Goal: Information Seeking & Learning: Learn about a topic

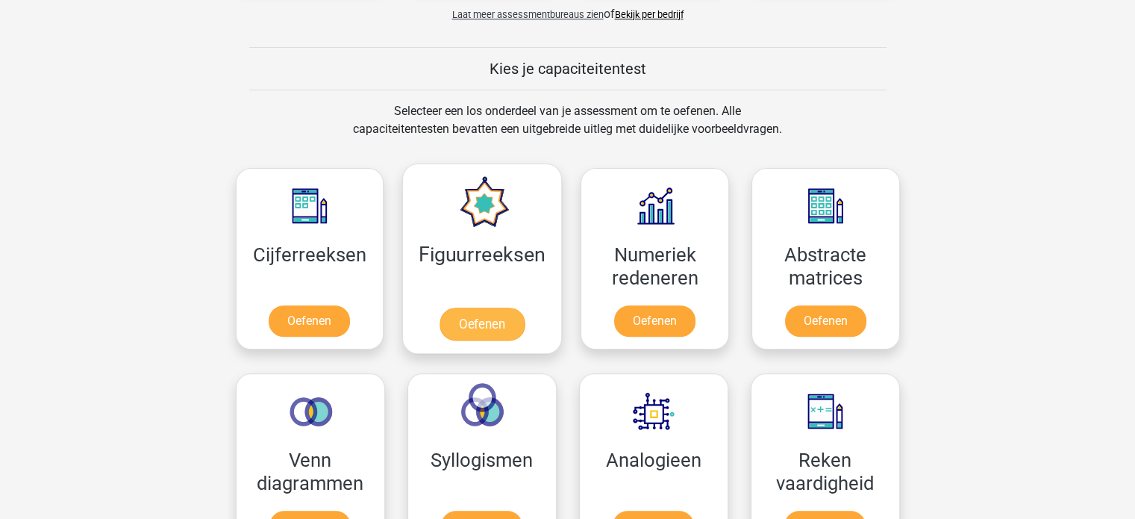
scroll to position [597, 0]
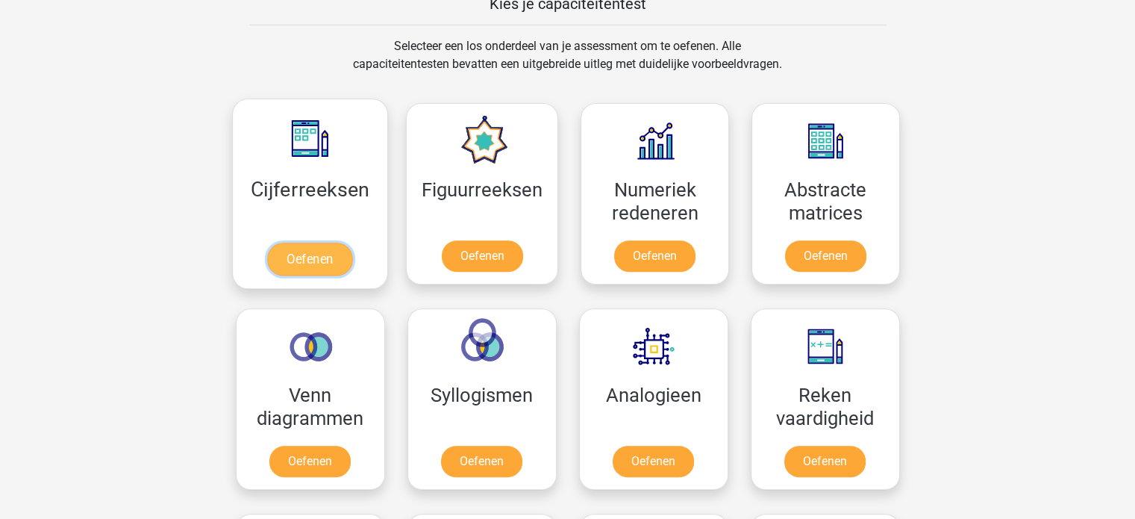
click at [325, 249] on link "Oefenen" at bounding box center [309, 259] width 85 height 33
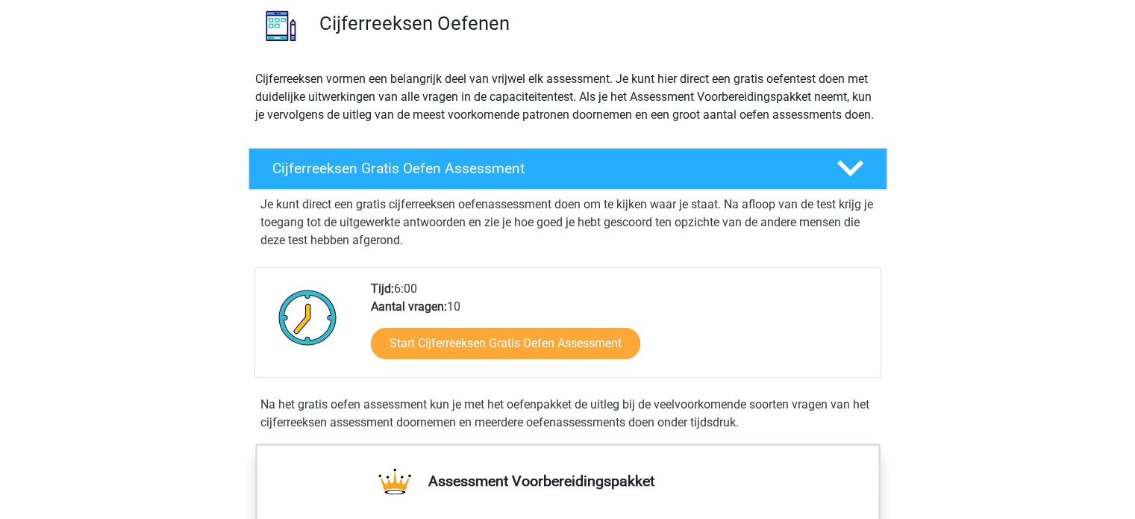
scroll to position [149, 0]
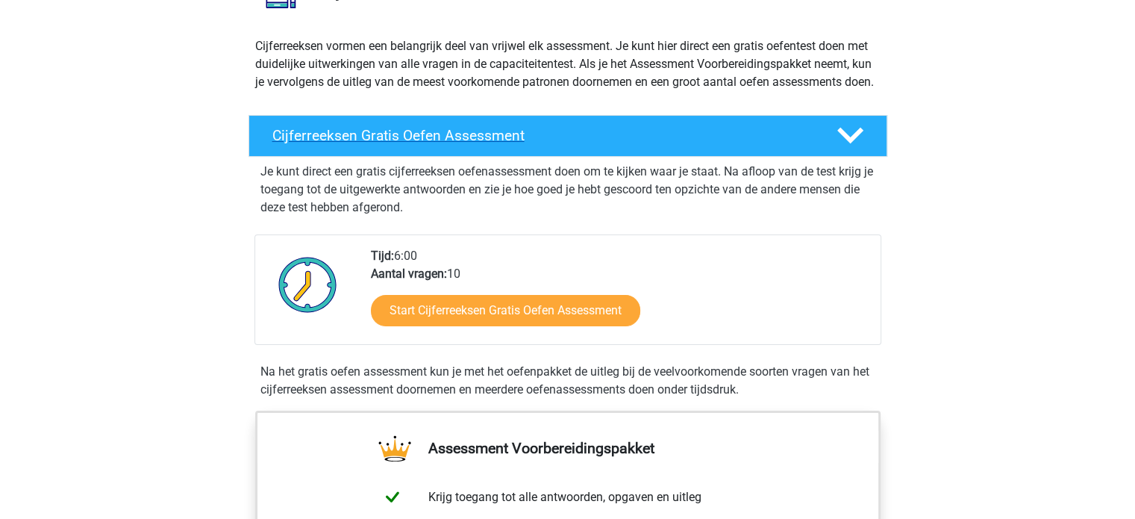
click at [508, 144] on h4 "Cijferreeksen Gratis Oefen Assessment" at bounding box center [542, 135] width 540 height 17
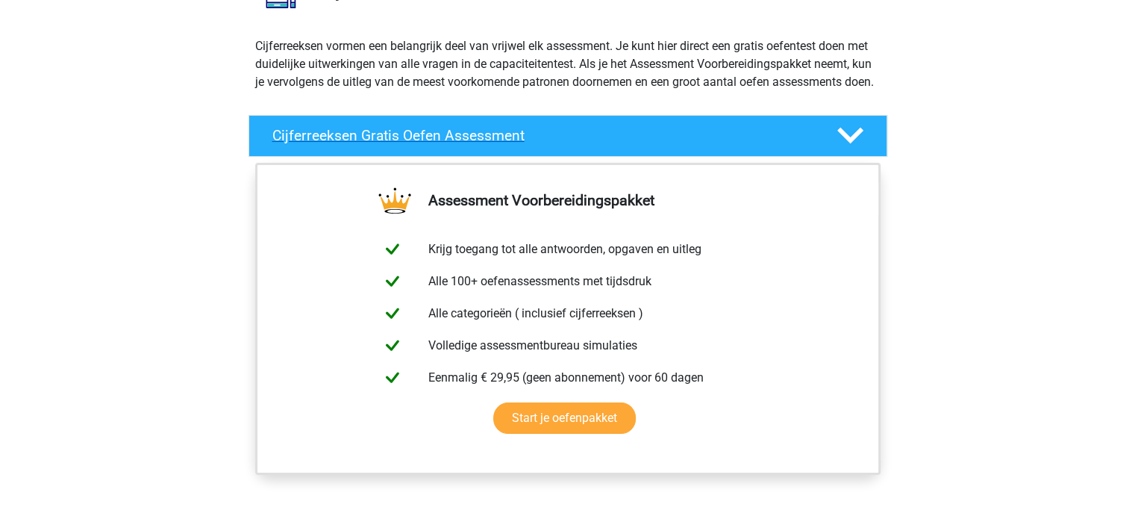
click at [725, 144] on h4 "Cijferreeksen Gratis Oefen Assessment" at bounding box center [542, 135] width 540 height 17
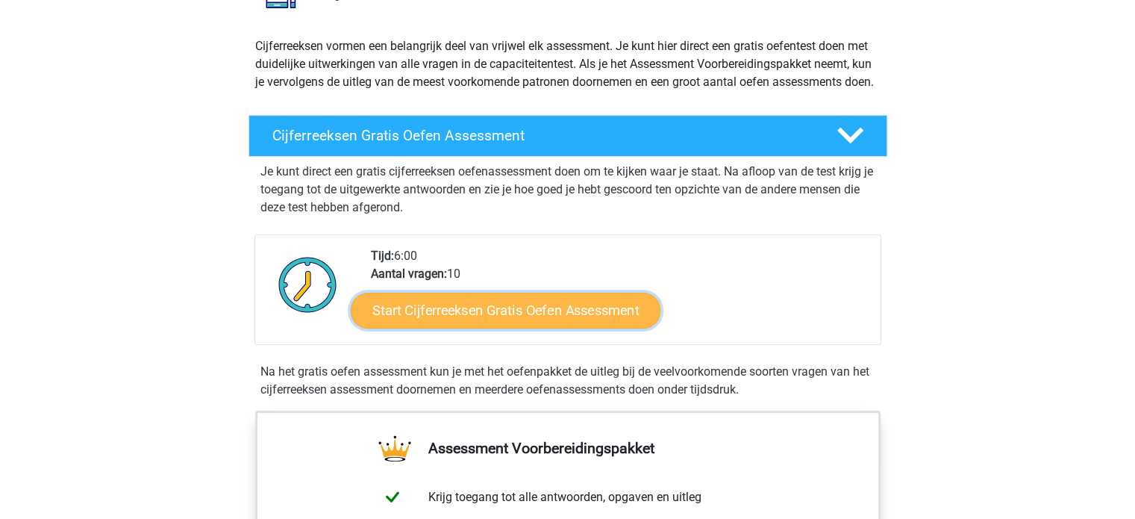
click at [558, 328] on link "Start Cijferreeksen Gratis Oefen Assessment" at bounding box center [506, 310] width 310 height 36
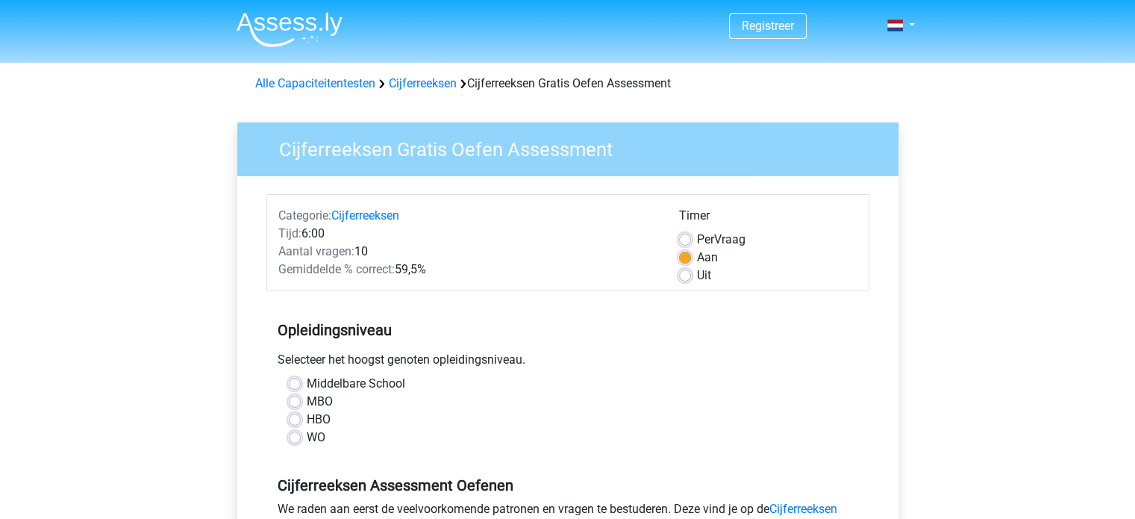
click at [307, 419] on label "HBO" at bounding box center [319, 420] width 24 height 18
click at [299, 419] on input "HBO" at bounding box center [295, 418] width 12 height 15
radio input "true"
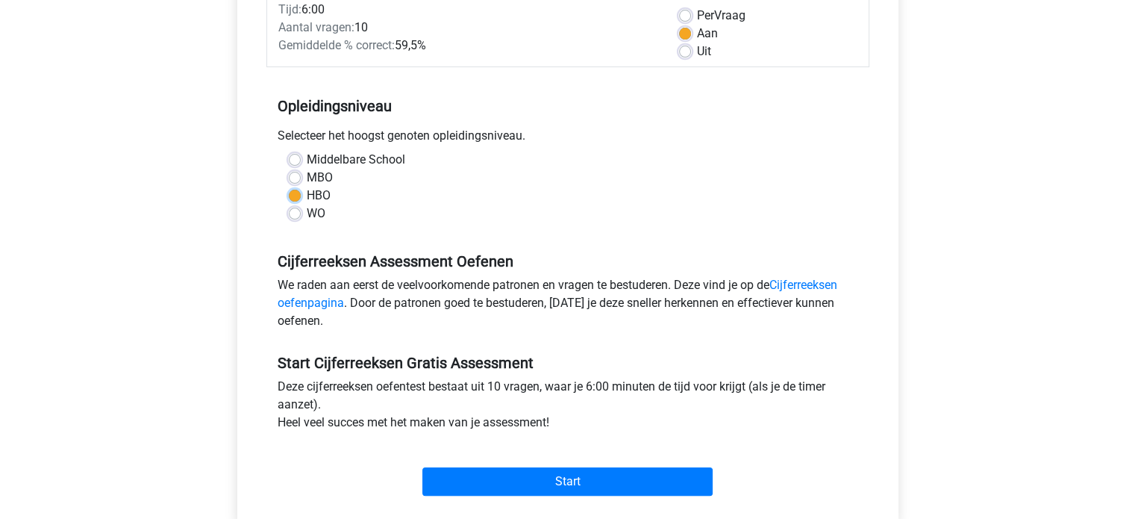
scroll to position [299, 0]
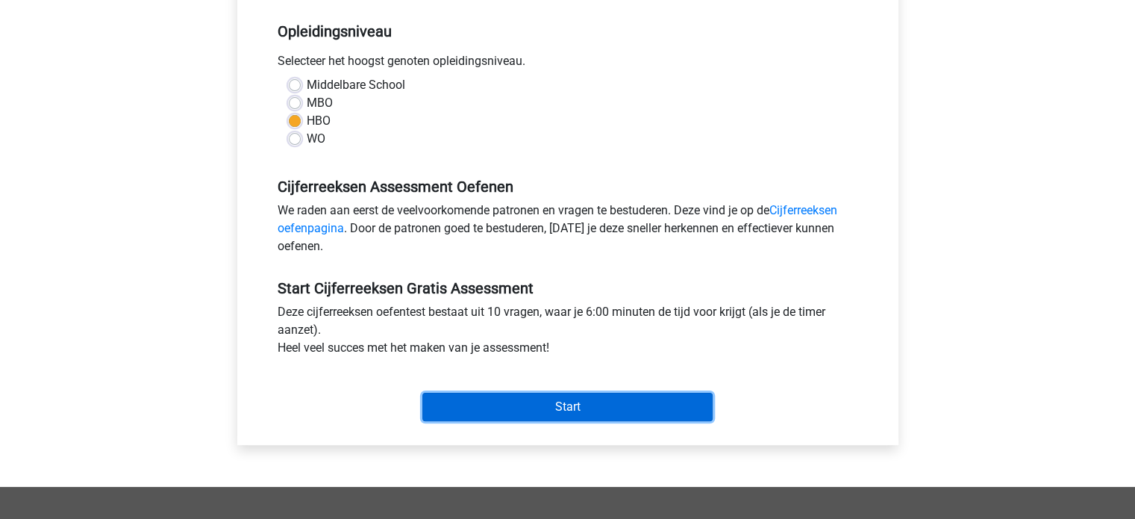
click at [590, 400] on input "Start" at bounding box center [568, 407] width 290 height 28
click at [511, 411] on input "Start" at bounding box center [568, 407] width 290 height 28
click at [514, 409] on input "Start" at bounding box center [568, 407] width 290 height 28
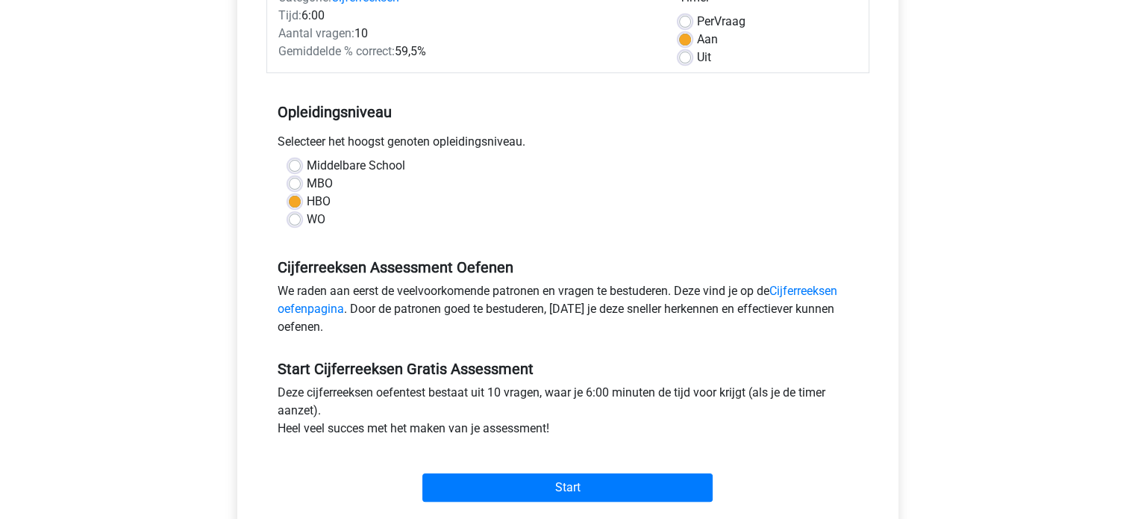
scroll to position [0, 0]
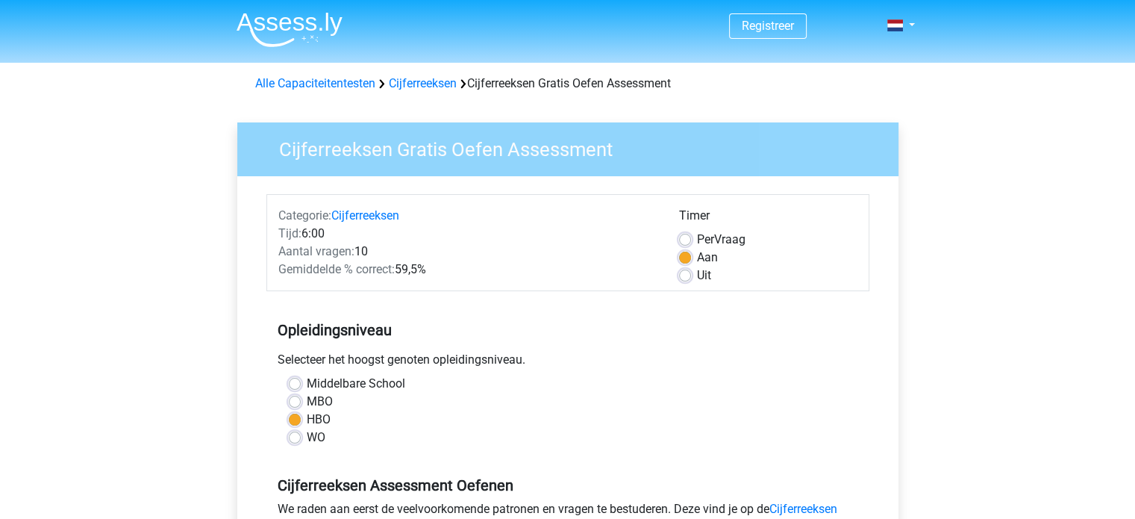
click at [697, 275] on label "Uit" at bounding box center [704, 276] width 14 height 18
click at [683, 275] on input "Uit" at bounding box center [685, 274] width 12 height 15
radio input "true"
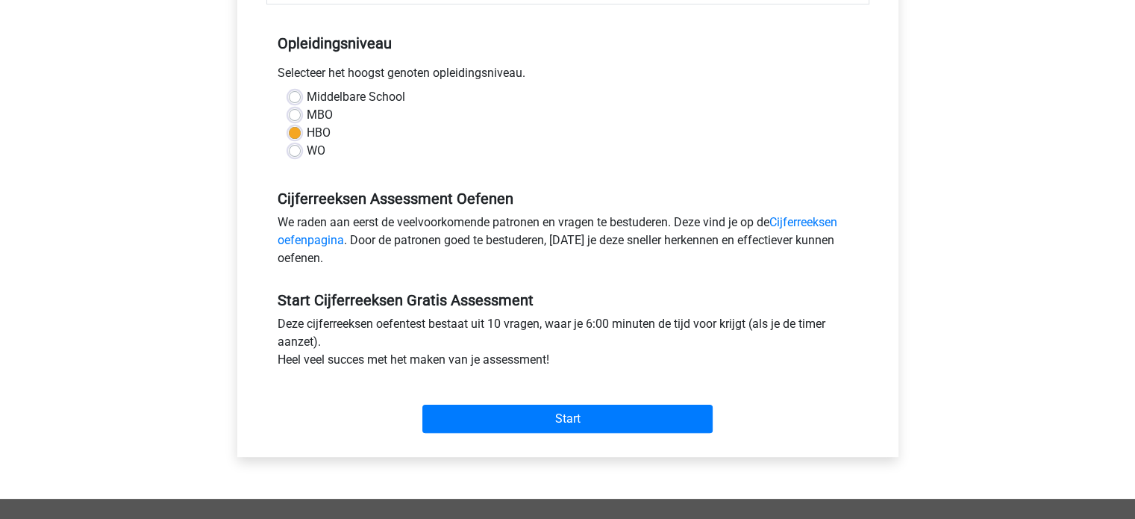
scroll to position [299, 0]
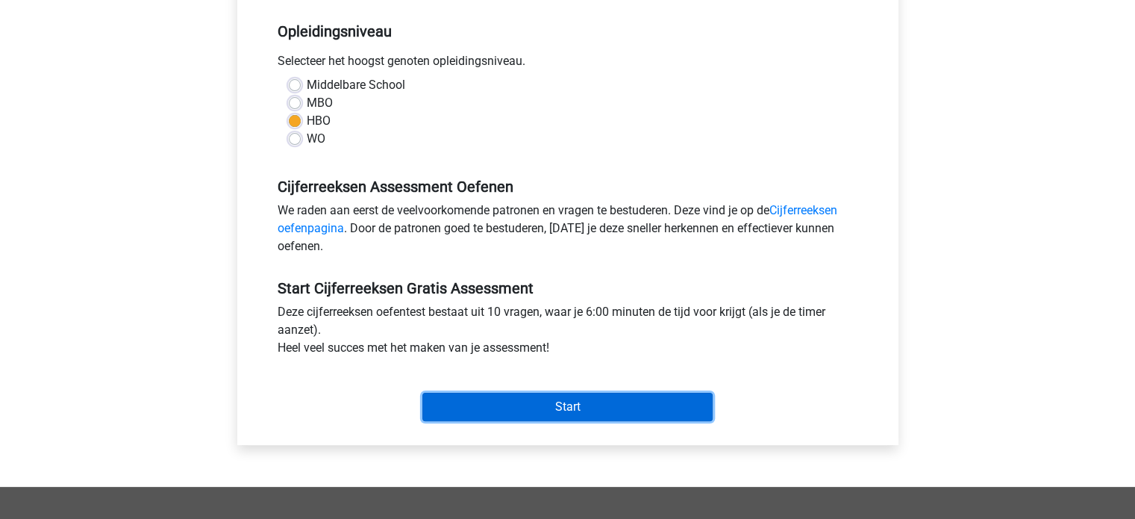
click at [576, 408] on input "Start" at bounding box center [568, 407] width 290 height 28
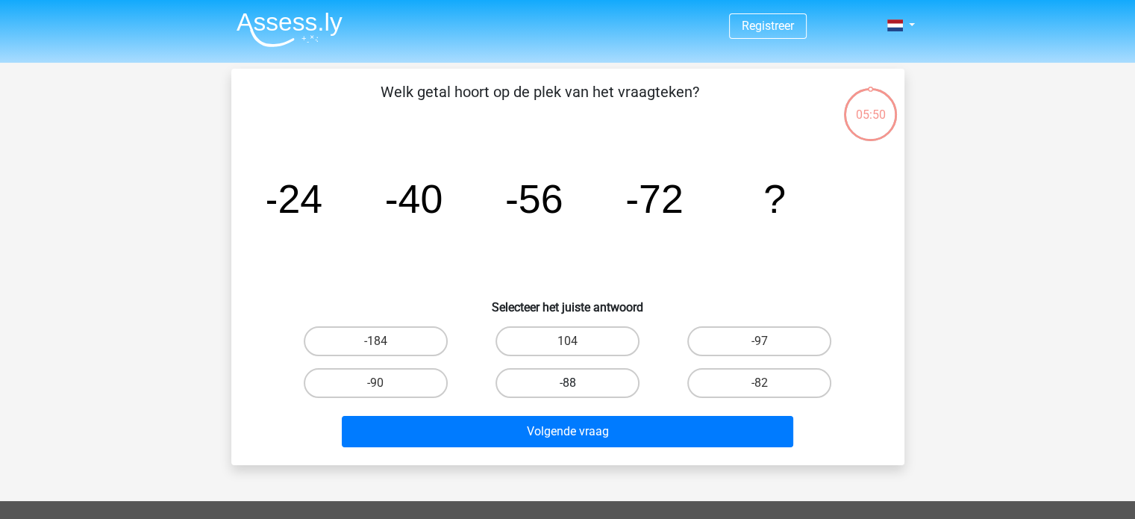
click at [540, 386] on label "-88" at bounding box center [568, 383] width 144 height 30
click at [567, 386] on input "-88" at bounding box center [572, 388] width 10 height 10
radio input "true"
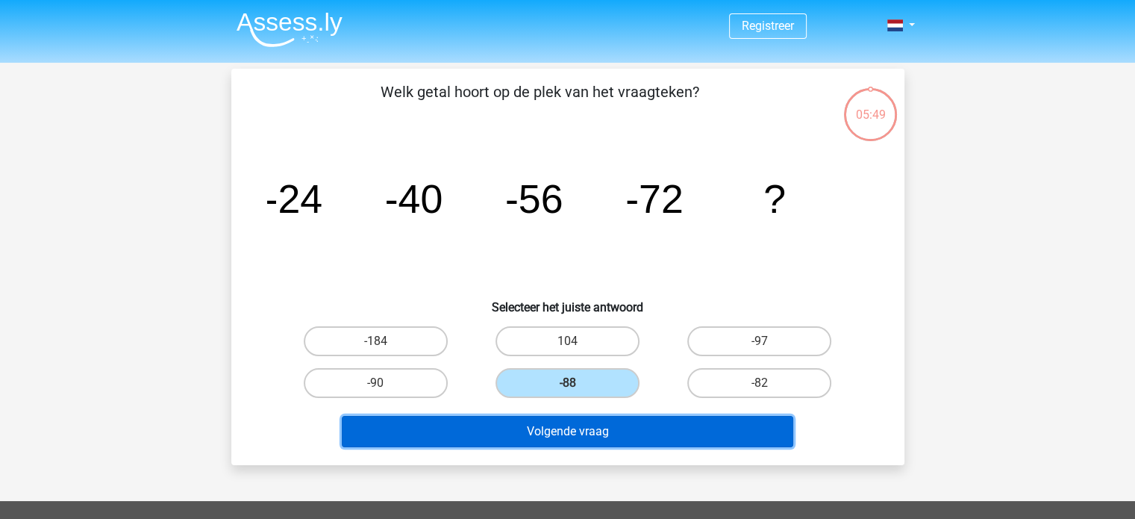
click at [568, 435] on button "Volgende vraag" at bounding box center [568, 431] width 452 height 31
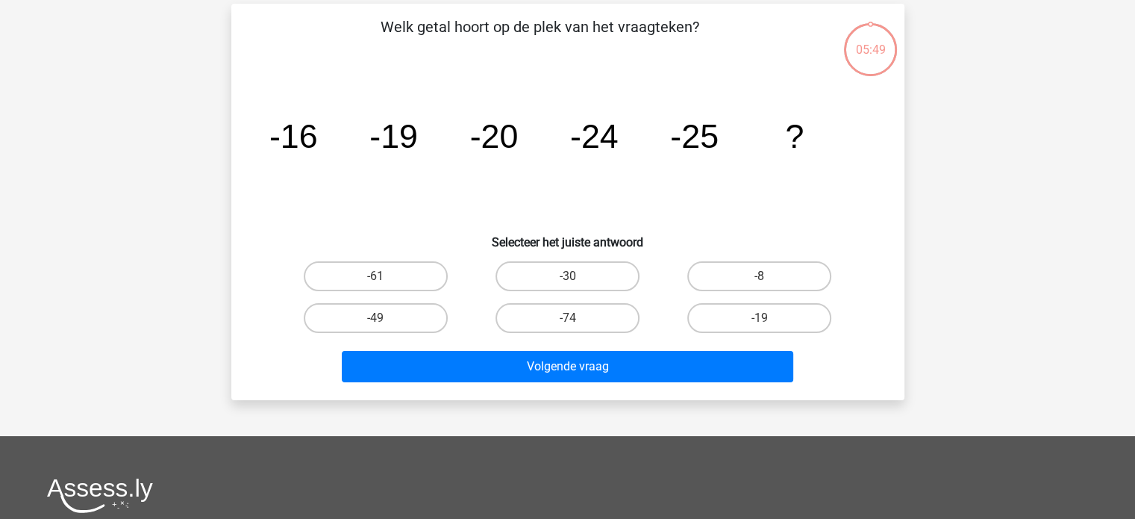
scroll to position [69, 0]
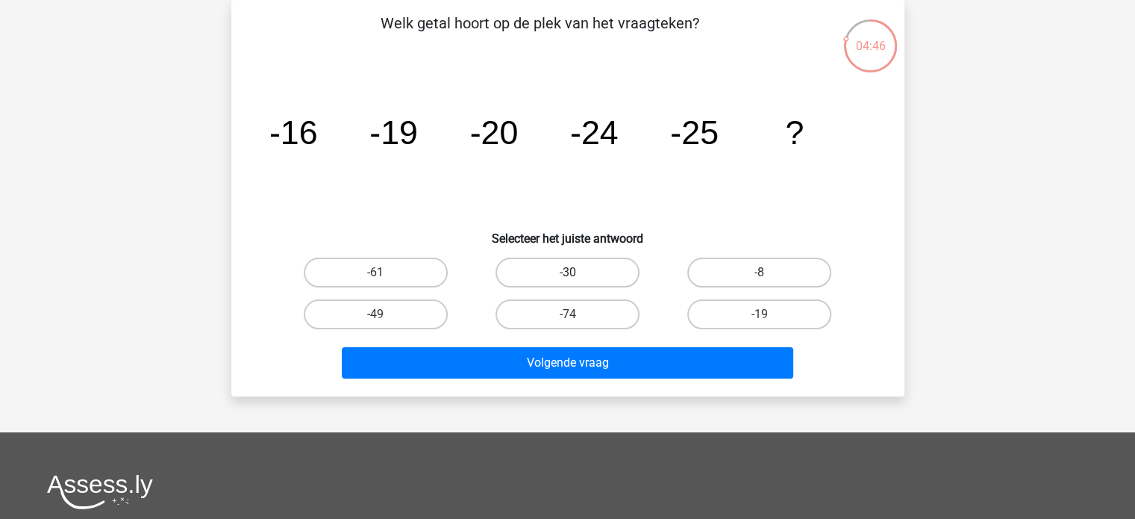
click at [597, 274] on label "-30" at bounding box center [568, 273] width 144 height 30
click at [577, 274] on input "-30" at bounding box center [572, 277] width 10 height 10
radio input "true"
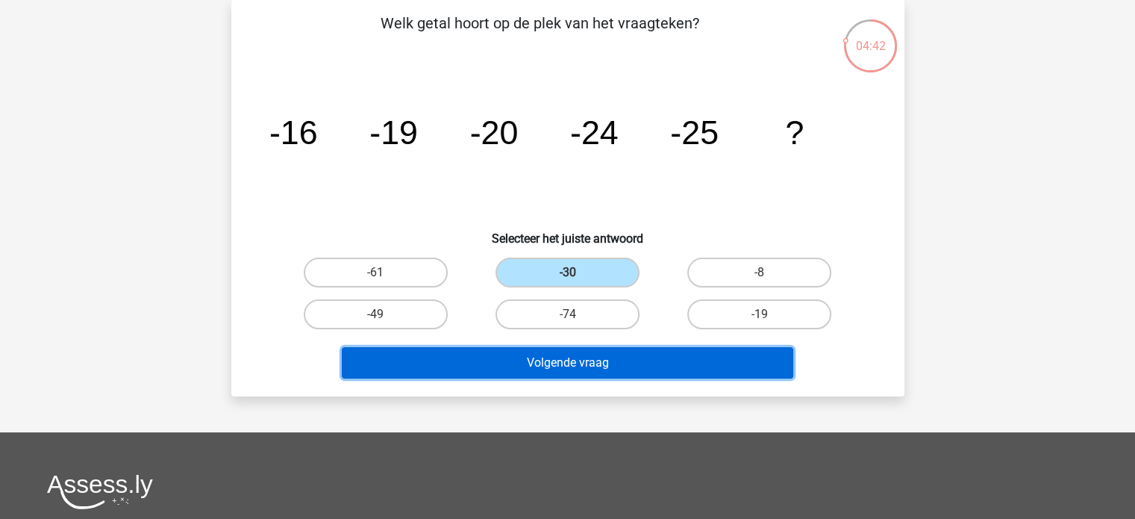
click at [630, 355] on button "Volgende vraag" at bounding box center [568, 362] width 452 height 31
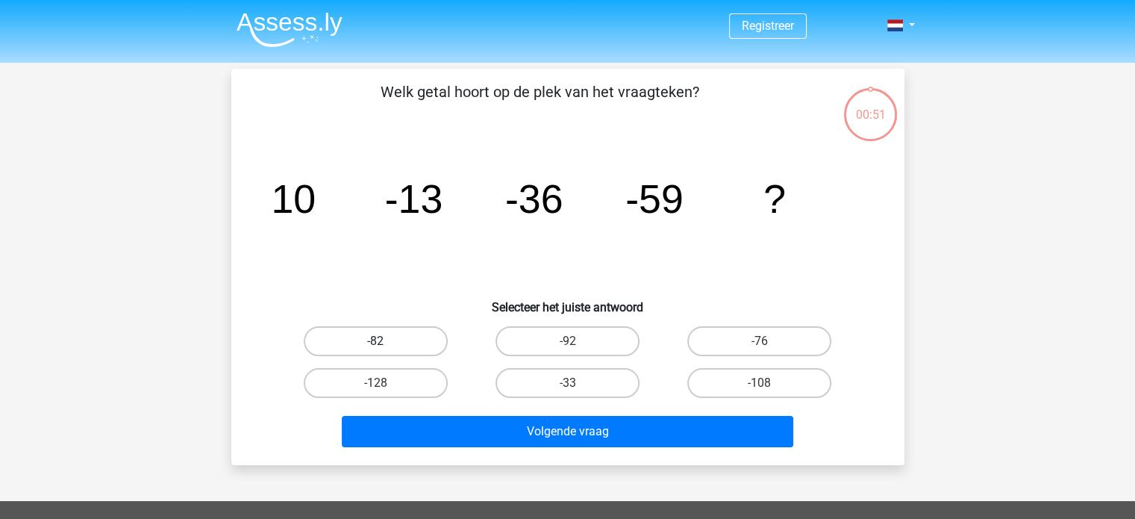
click at [399, 350] on label "-82" at bounding box center [376, 341] width 144 height 30
click at [385, 350] on input "-82" at bounding box center [381, 346] width 10 height 10
radio input "true"
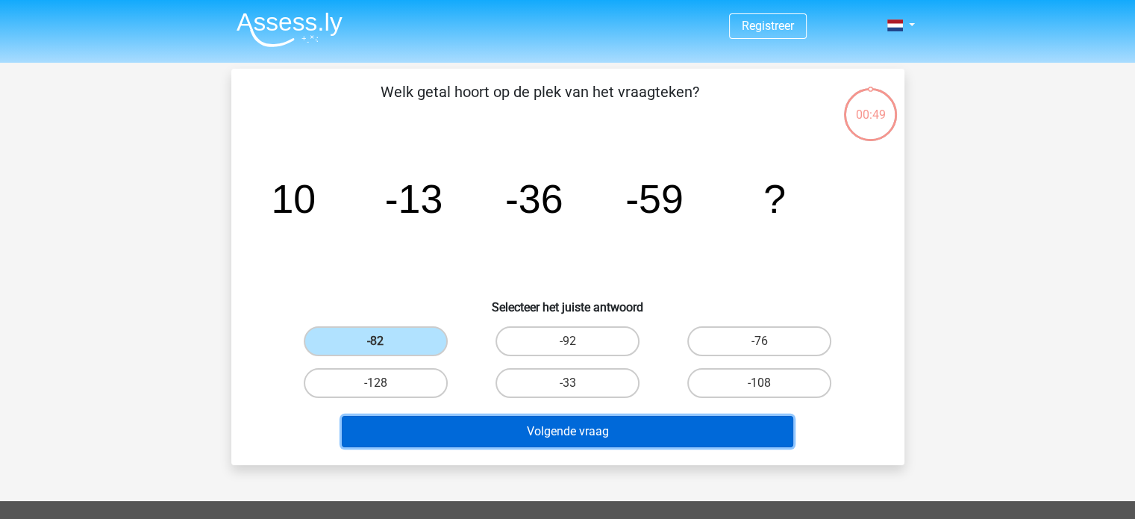
click at [502, 423] on button "Volgende vraag" at bounding box center [568, 431] width 452 height 31
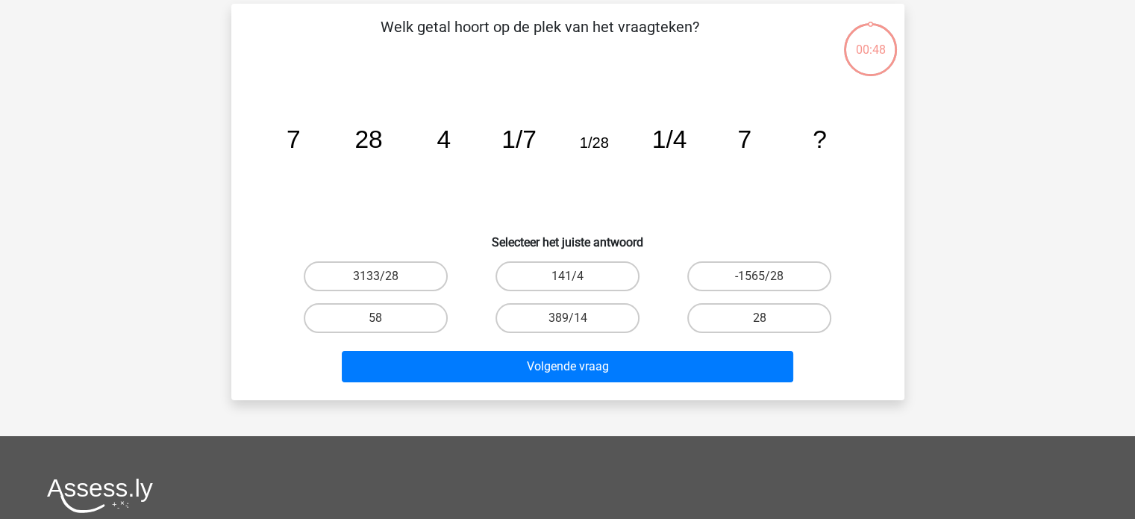
scroll to position [69, 0]
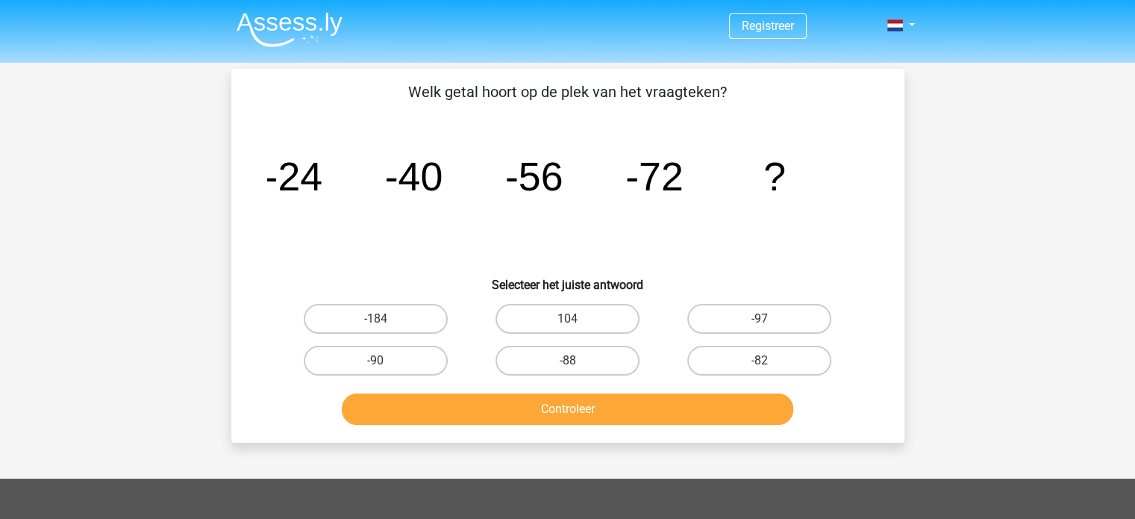
click at [570, 364] on input "-88" at bounding box center [572, 366] width 10 height 10
radio input "true"
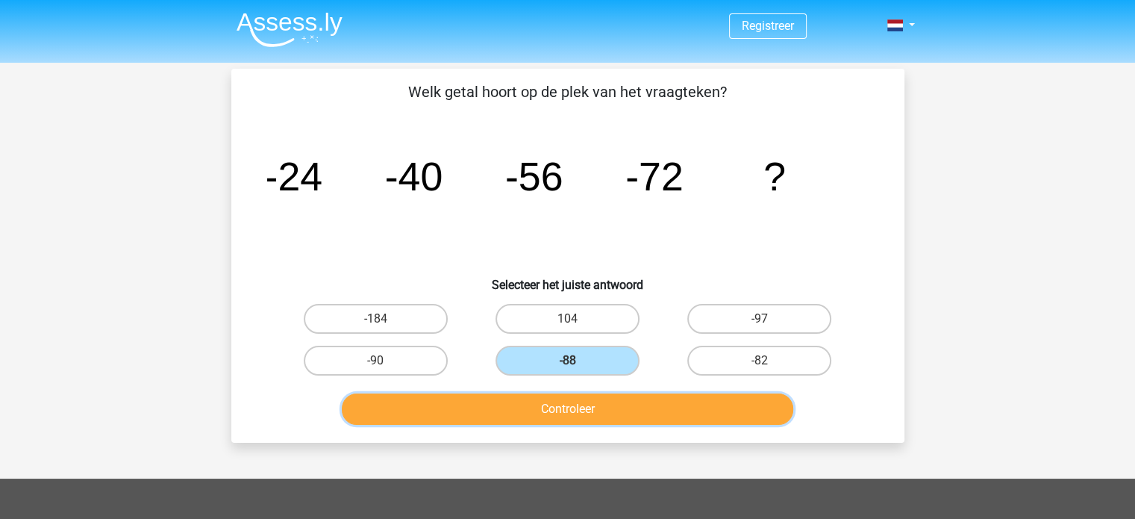
click at [583, 411] on button "Controleer" at bounding box center [568, 408] width 452 height 31
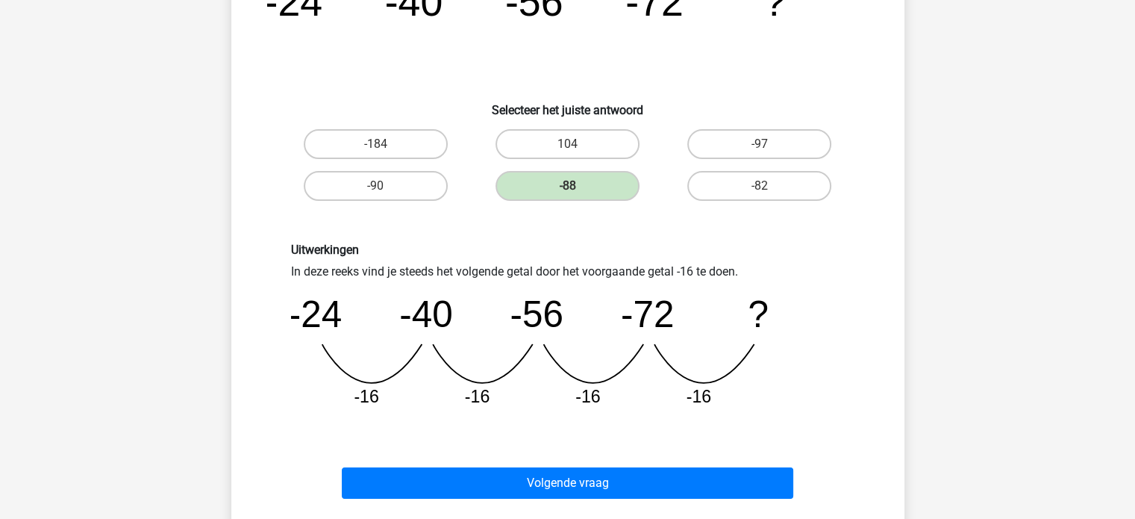
scroll to position [299, 0]
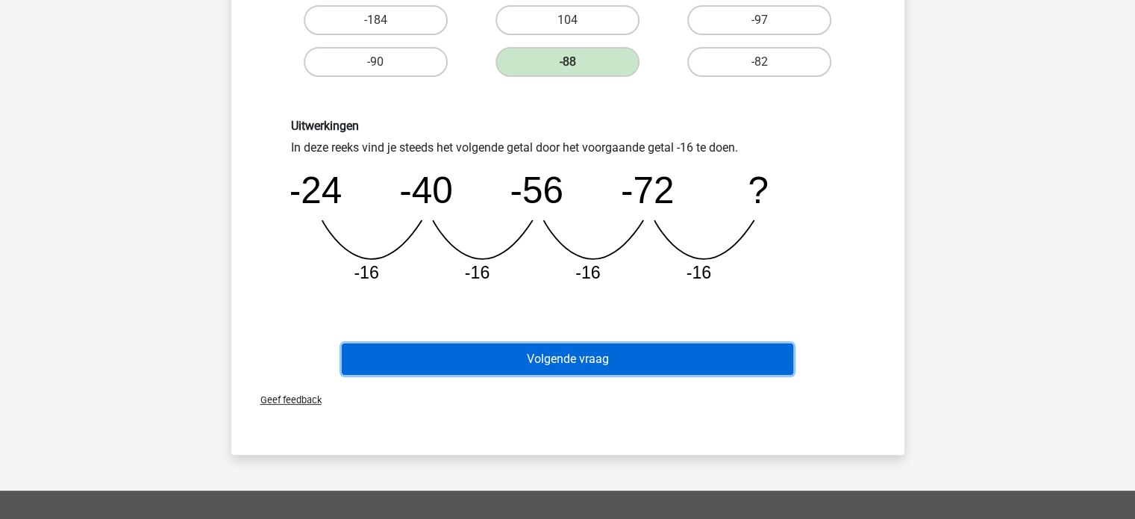
click at [587, 358] on button "Volgende vraag" at bounding box center [568, 358] width 452 height 31
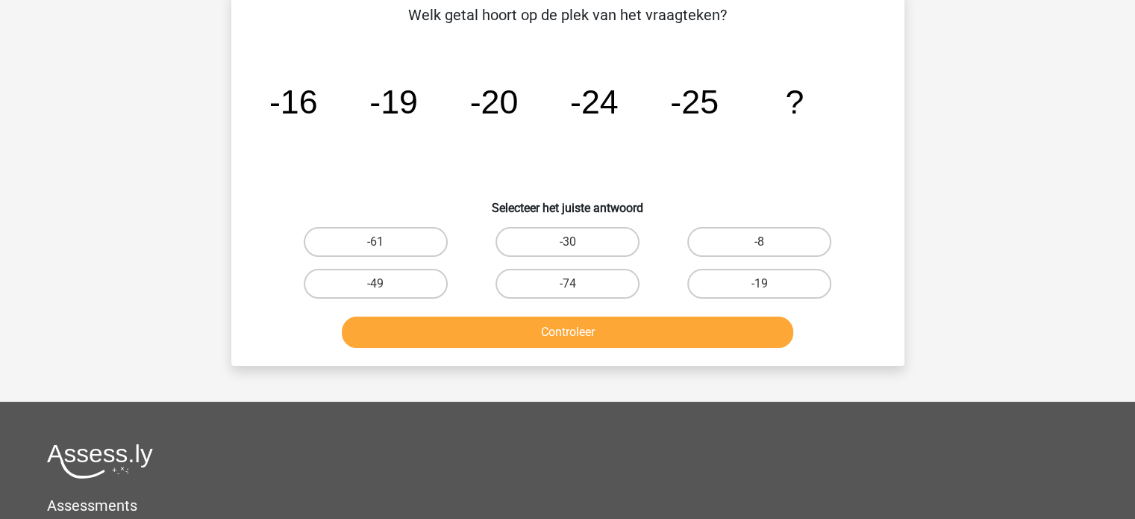
scroll to position [69, 0]
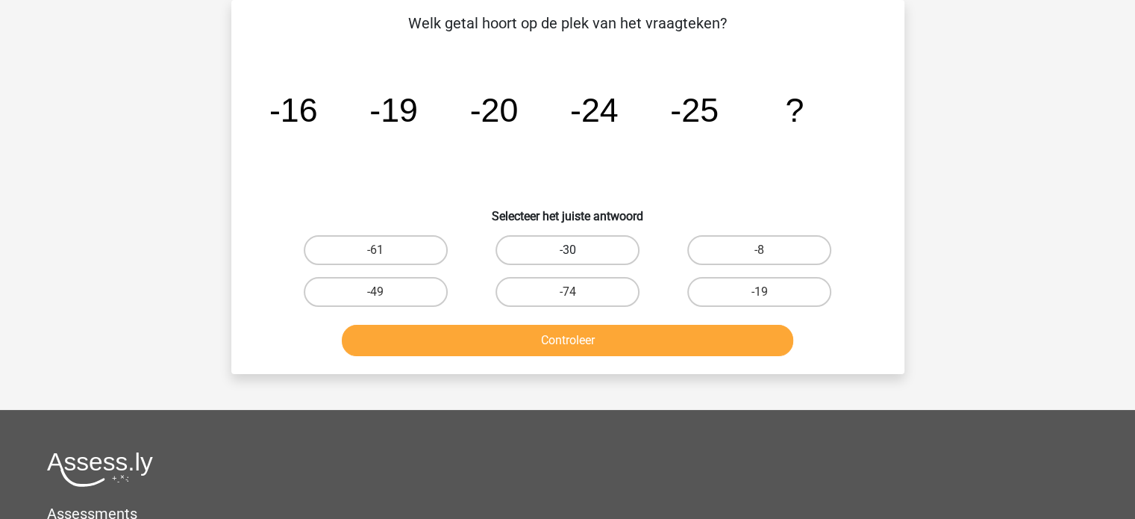
click at [618, 257] on label "-30" at bounding box center [568, 250] width 144 height 30
click at [577, 257] on input "-30" at bounding box center [572, 255] width 10 height 10
radio input "true"
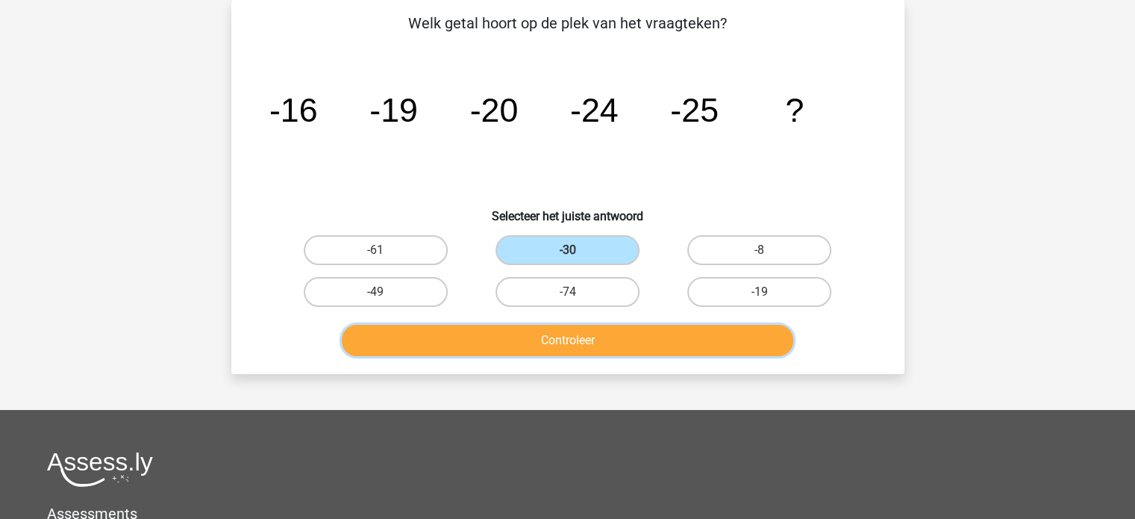
click at [606, 344] on button "Controleer" at bounding box center [568, 340] width 452 height 31
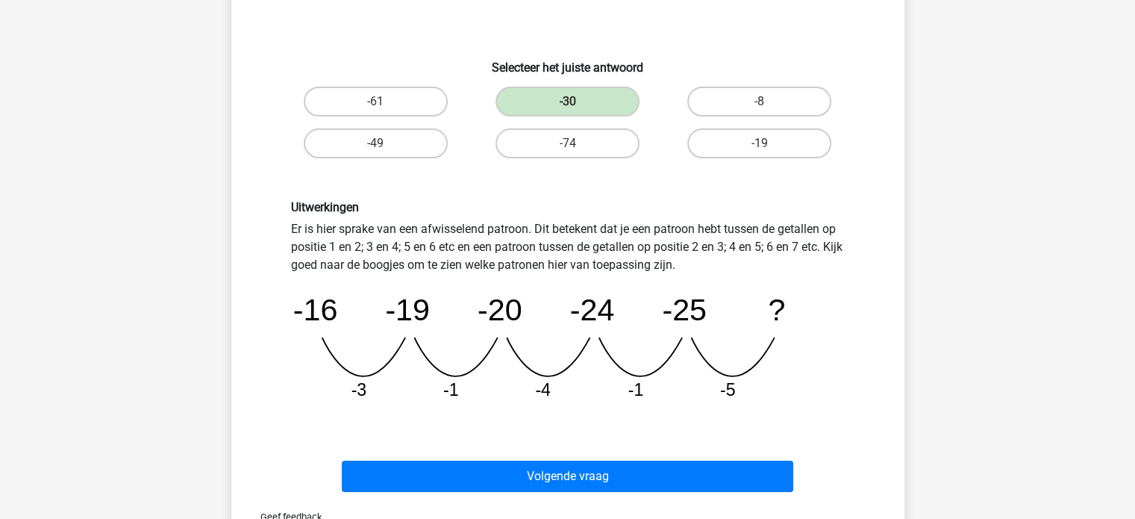
scroll to position [293, 0]
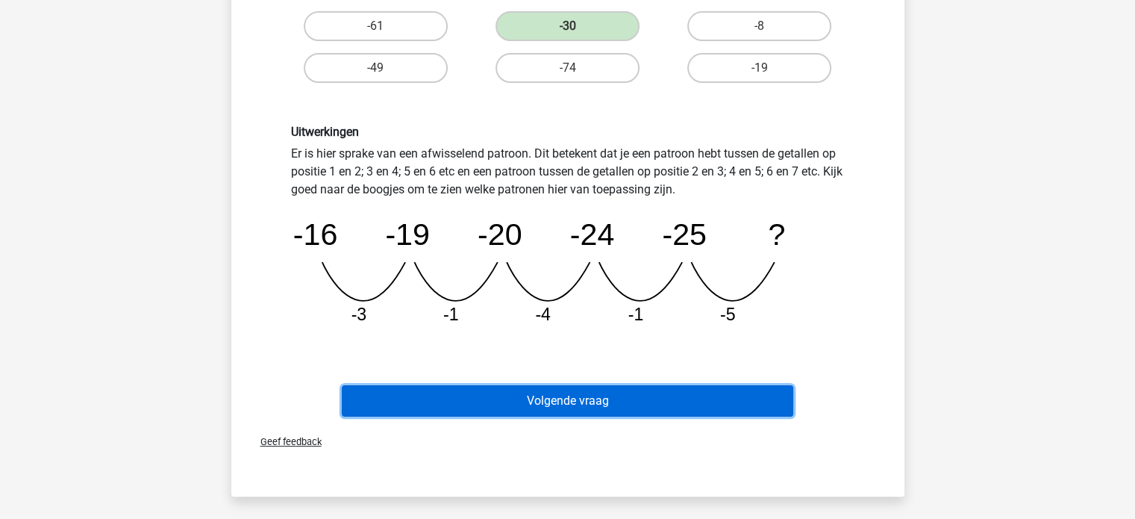
click at [612, 399] on button "Volgende vraag" at bounding box center [568, 400] width 452 height 31
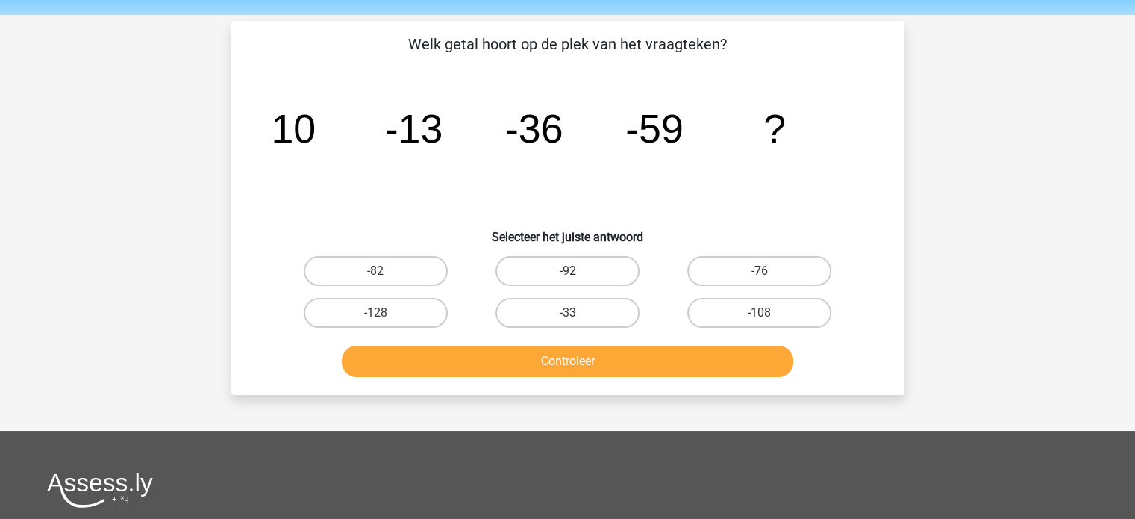
scroll to position [75, 0]
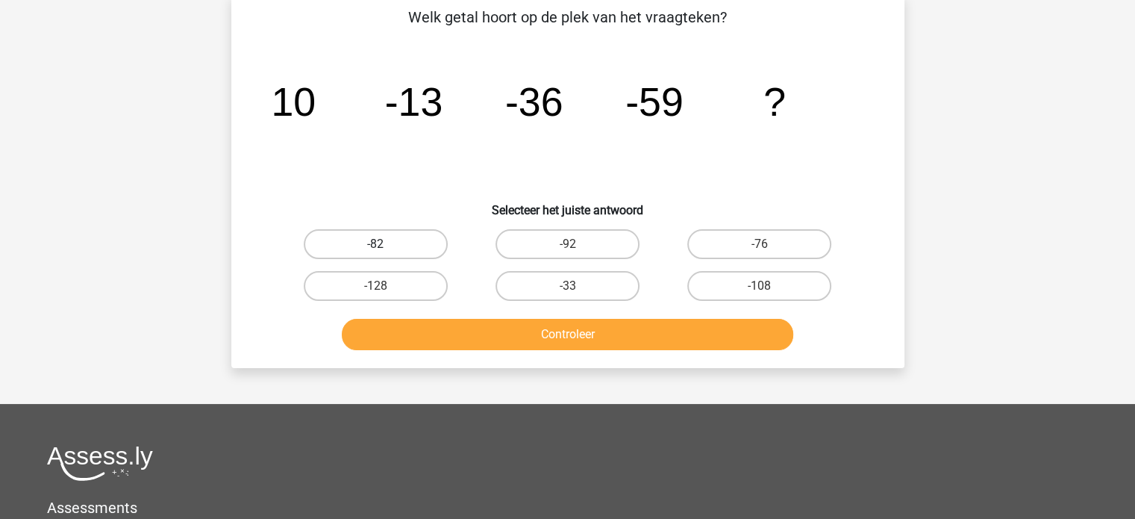
click at [411, 252] on label "-82" at bounding box center [376, 244] width 144 height 30
click at [385, 252] on input "-82" at bounding box center [381, 249] width 10 height 10
radio input "true"
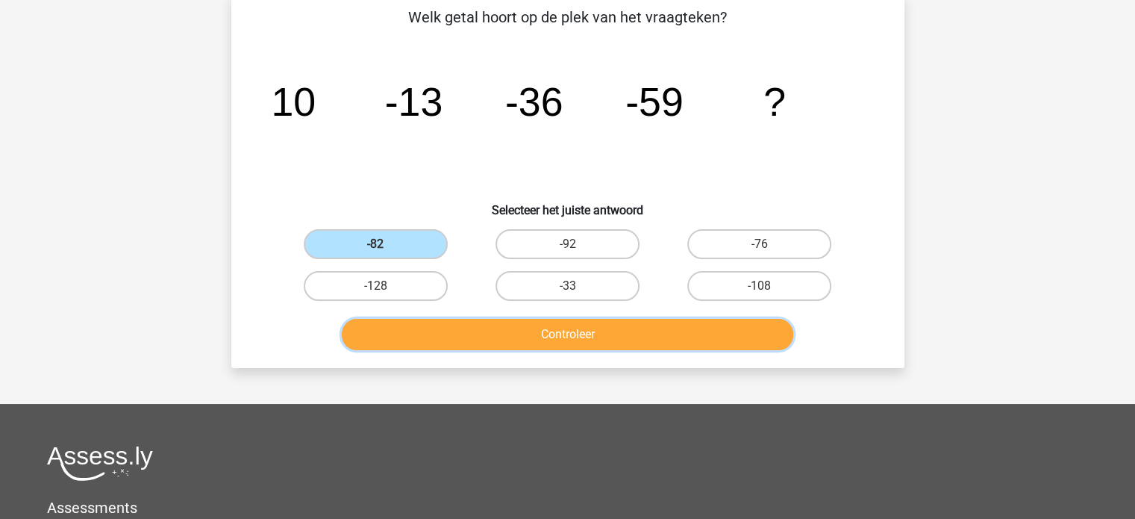
click at [529, 344] on button "Controleer" at bounding box center [568, 334] width 452 height 31
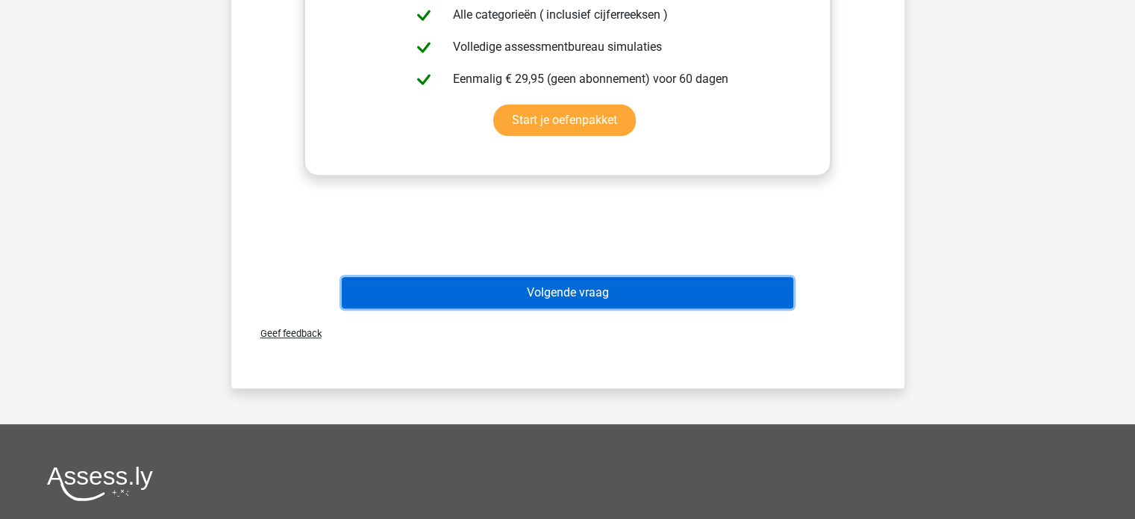
click at [534, 289] on button "Volgende vraag" at bounding box center [568, 292] width 452 height 31
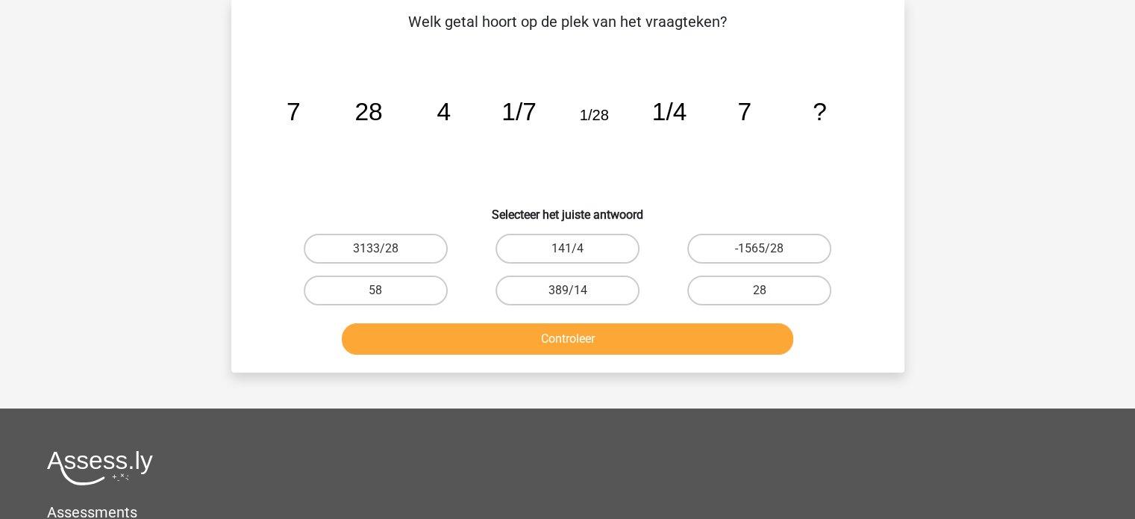
scroll to position [69, 0]
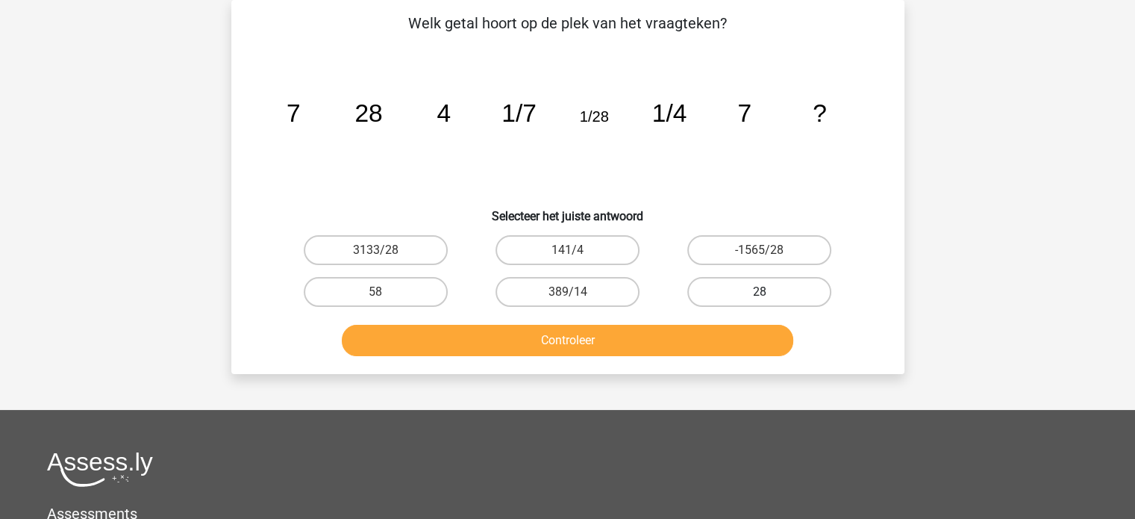
click at [755, 289] on label "28" at bounding box center [760, 292] width 144 height 30
click at [760, 292] on input "28" at bounding box center [765, 297] width 10 height 10
radio input "true"
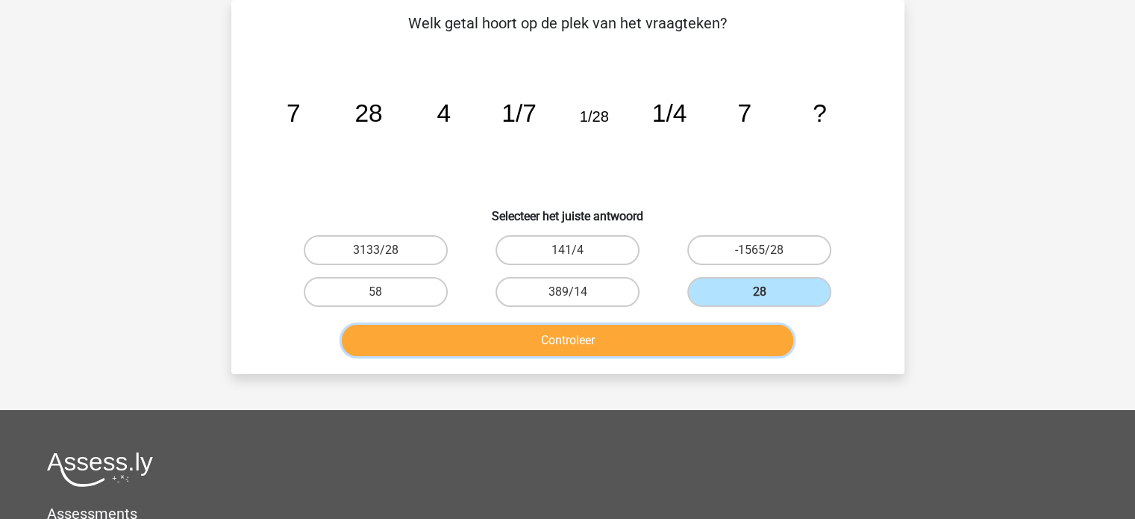
click at [657, 340] on button "Controleer" at bounding box center [568, 340] width 452 height 31
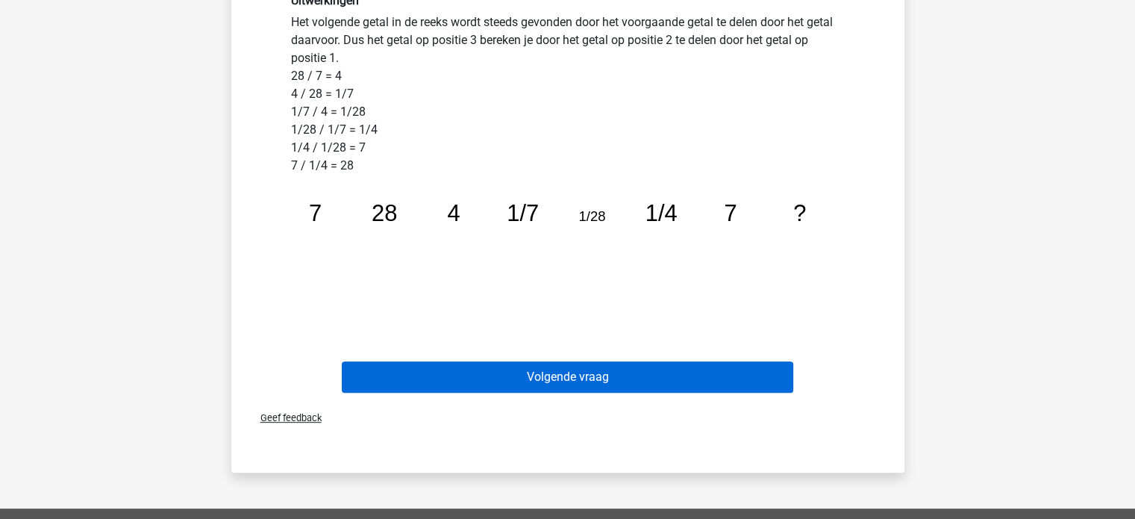
scroll to position [442, 0]
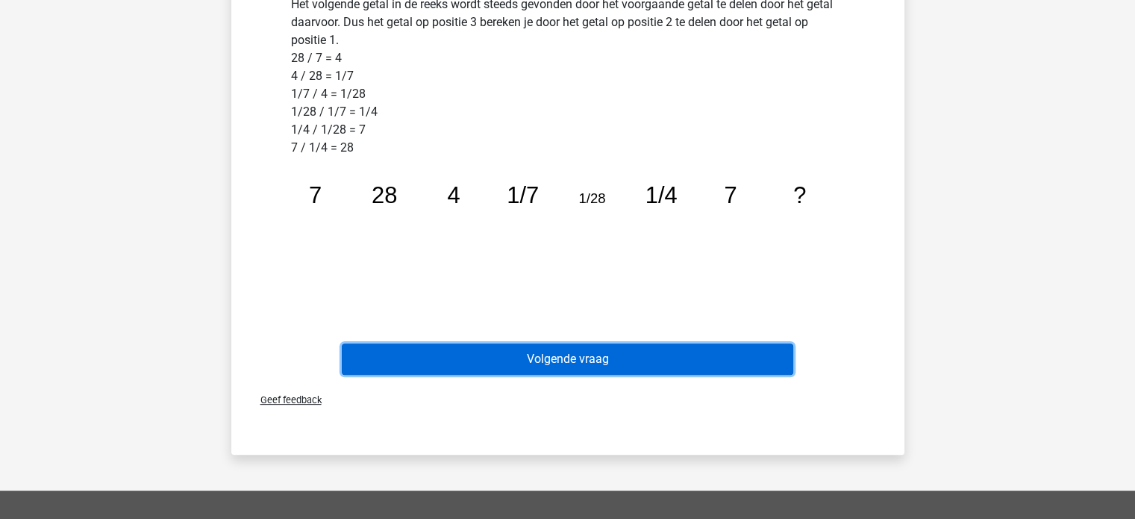
click at [617, 361] on button "Volgende vraag" at bounding box center [568, 358] width 452 height 31
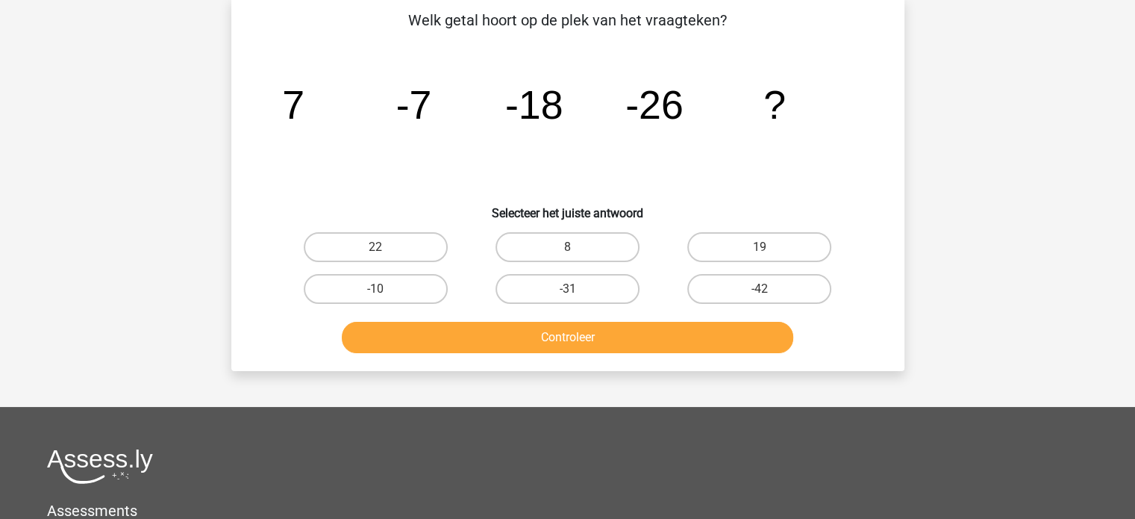
scroll to position [69, 0]
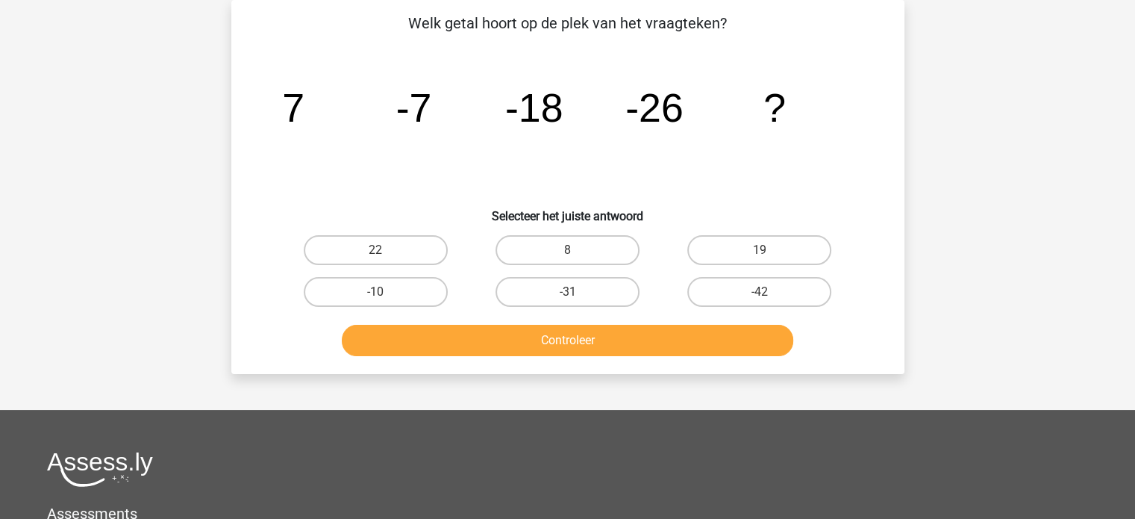
click at [573, 293] on input "-31" at bounding box center [572, 297] width 10 height 10
radio input "true"
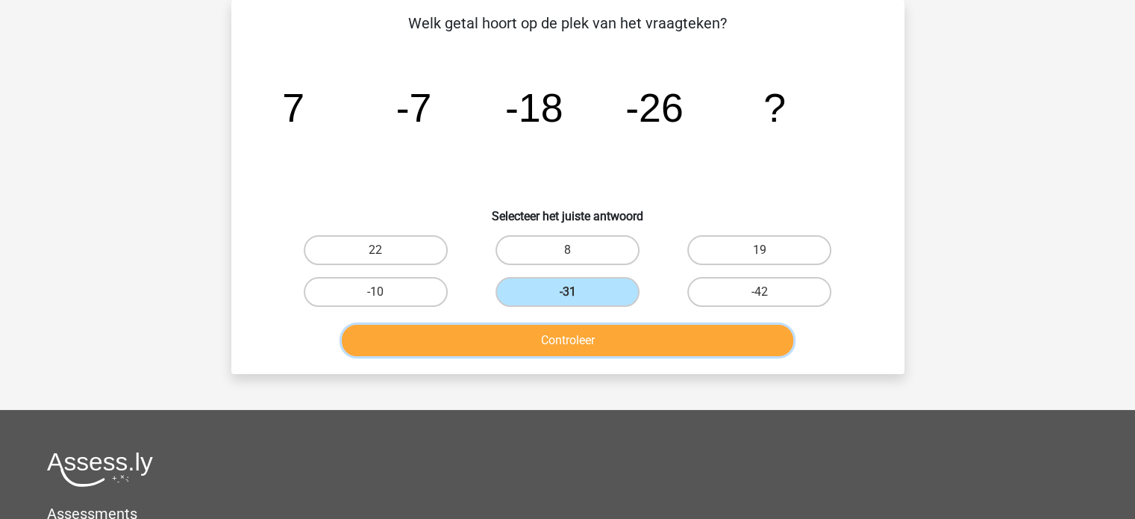
click at [581, 336] on button "Controleer" at bounding box center [568, 340] width 452 height 31
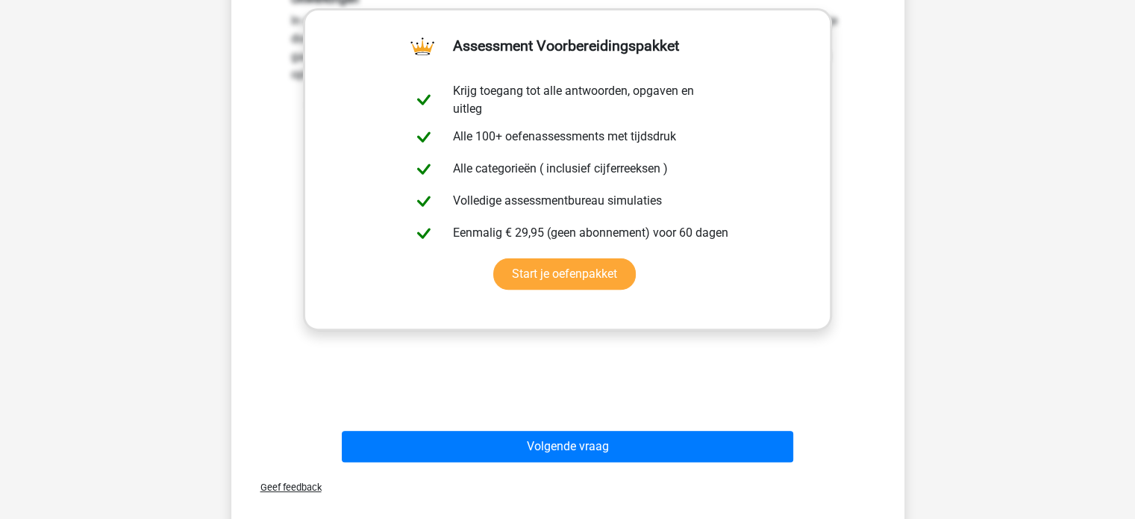
scroll to position [448, 0]
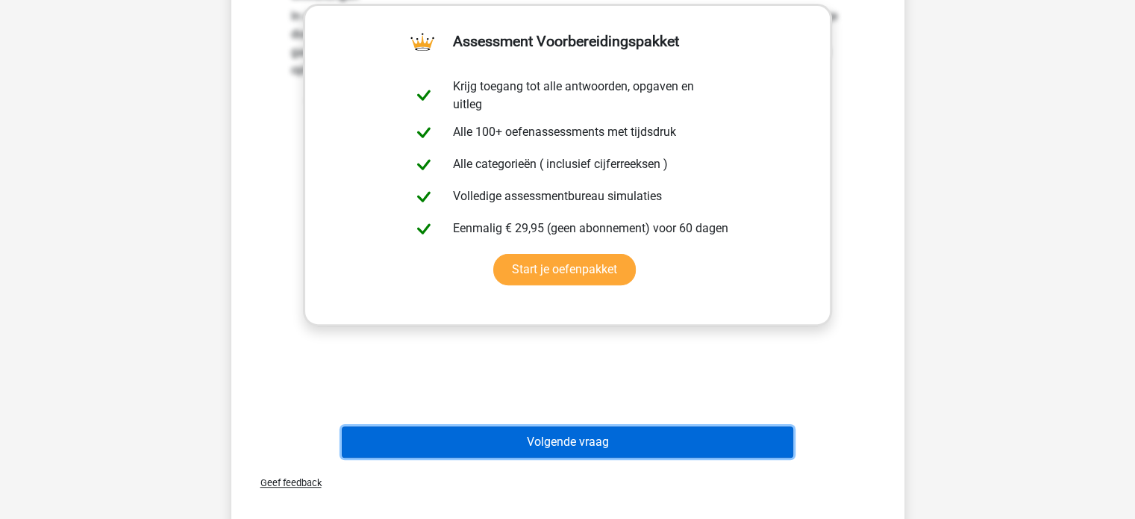
click at [569, 440] on button "Volgende vraag" at bounding box center [568, 441] width 452 height 31
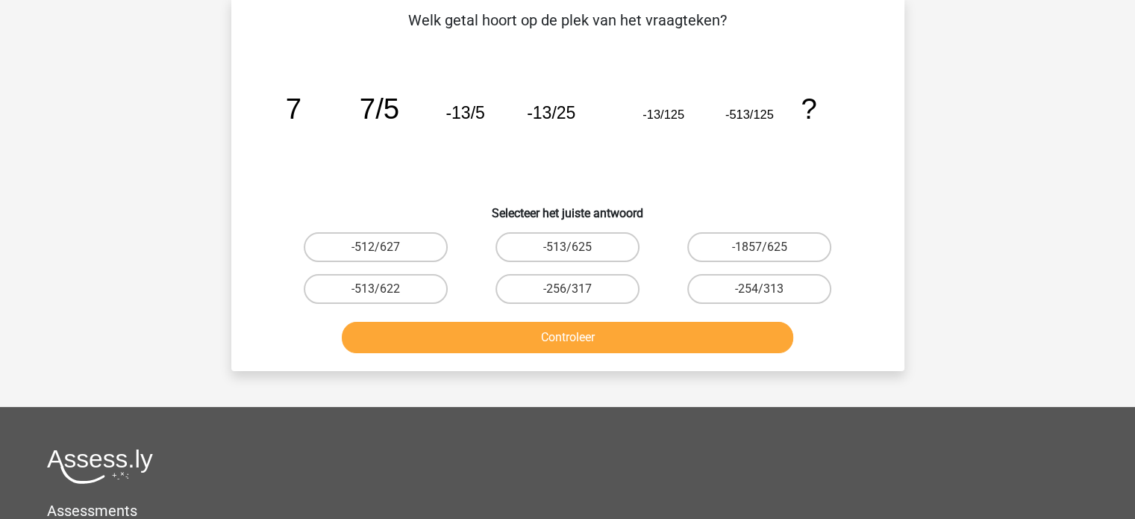
scroll to position [69, 0]
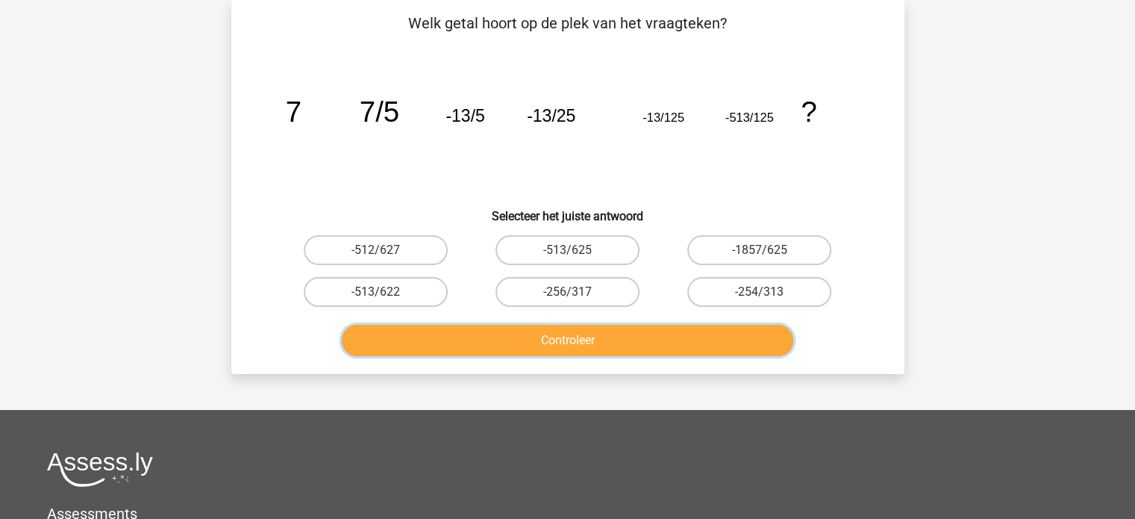
click at [588, 340] on button "Controleer" at bounding box center [568, 340] width 452 height 31
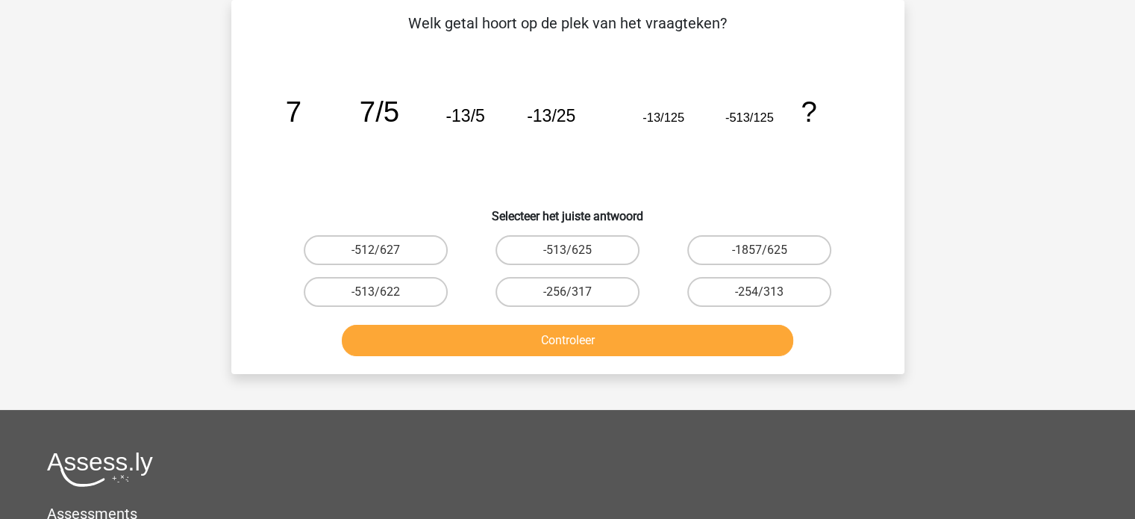
click at [576, 254] on input "-513/625" at bounding box center [572, 255] width 10 height 10
radio input "true"
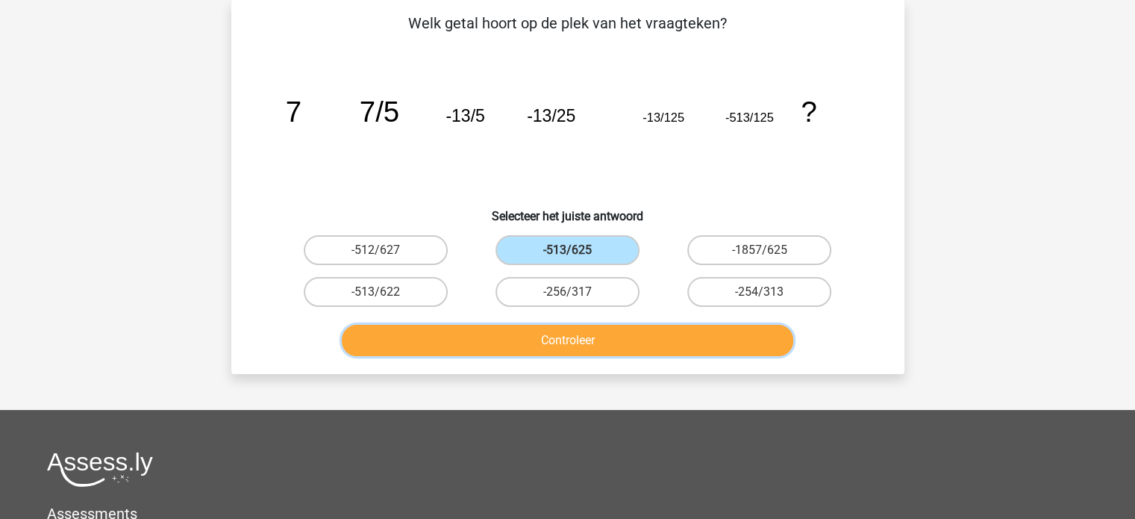
click at [588, 336] on button "Controleer" at bounding box center [568, 340] width 452 height 31
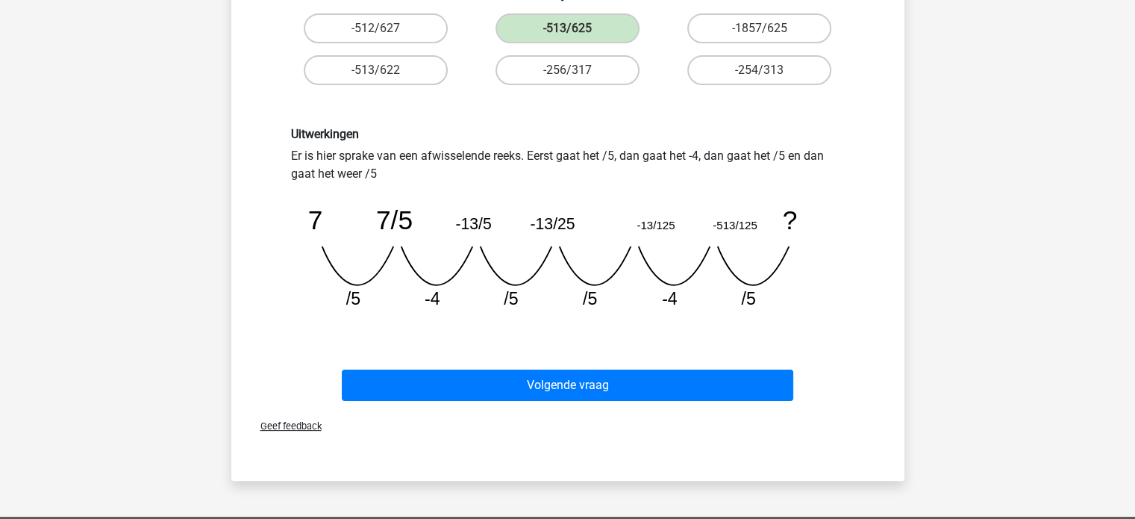
scroll to position [293, 0]
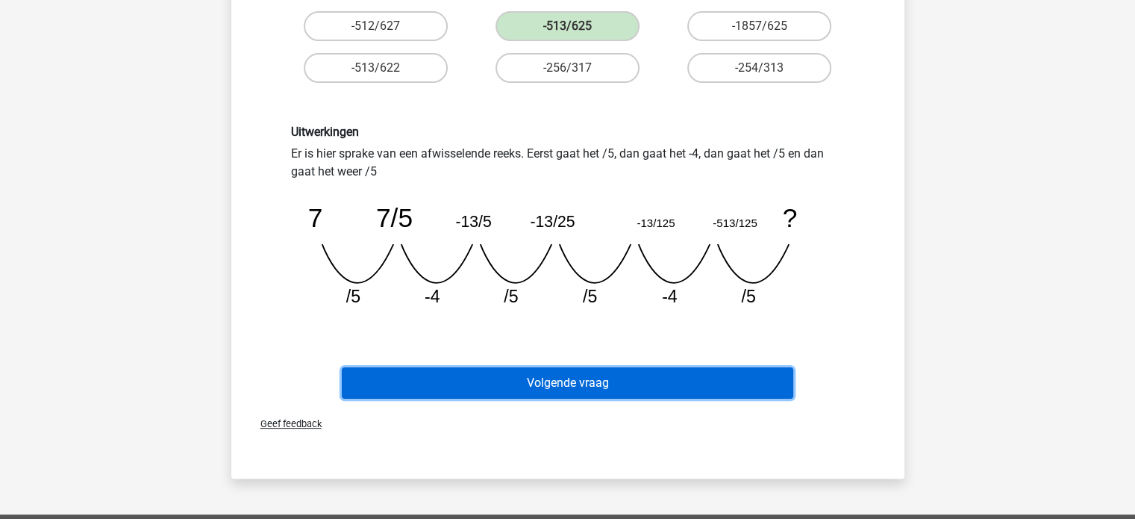
click at [593, 380] on button "Volgende vraag" at bounding box center [568, 382] width 452 height 31
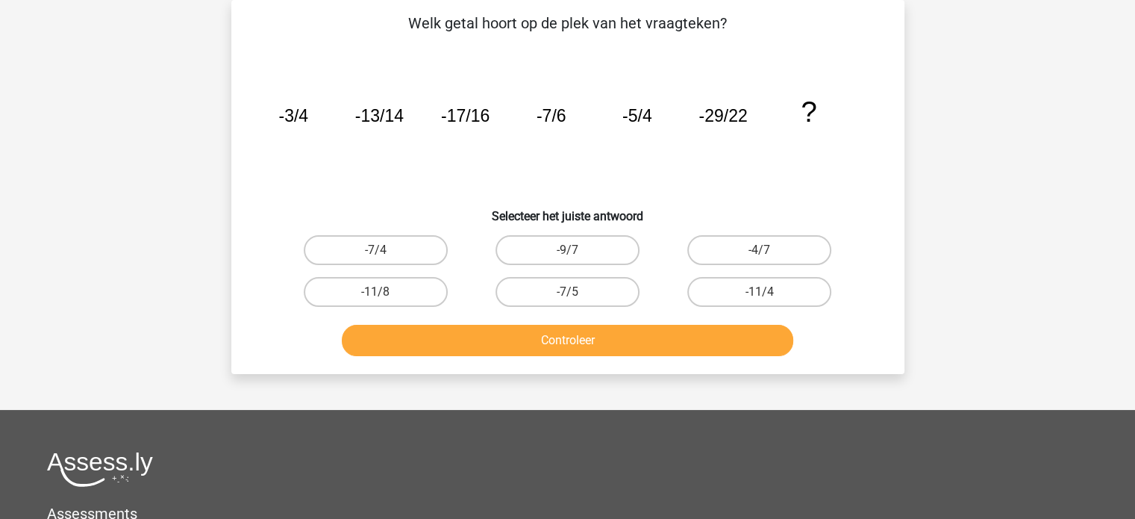
scroll to position [69, 0]
click at [574, 343] on button "Controleer" at bounding box center [568, 340] width 452 height 31
click at [561, 249] on label "-9/7" at bounding box center [568, 250] width 144 height 30
click at [567, 250] on input "-9/7" at bounding box center [572, 255] width 10 height 10
radio input "true"
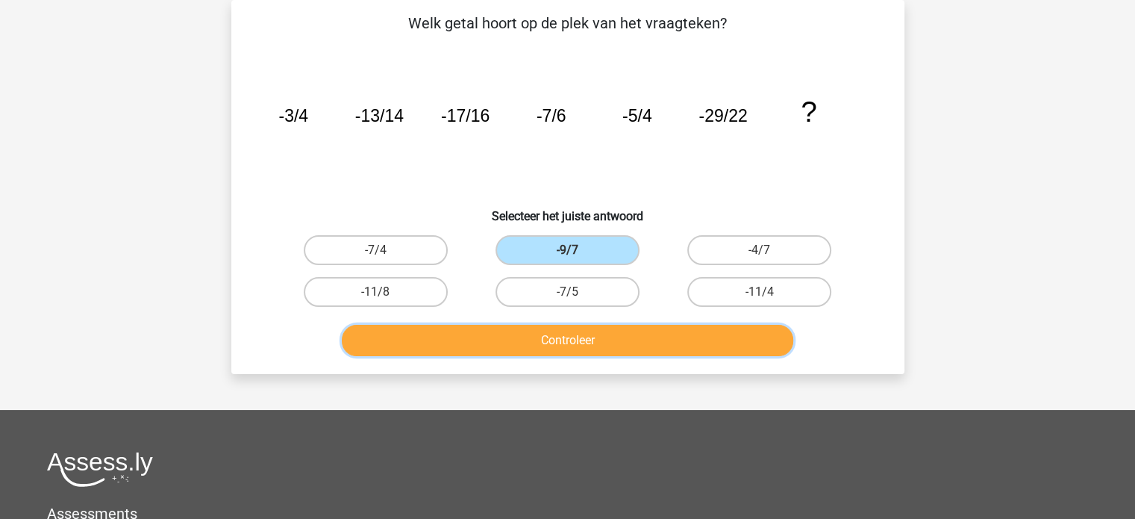
click at [599, 337] on button "Controleer" at bounding box center [568, 340] width 452 height 31
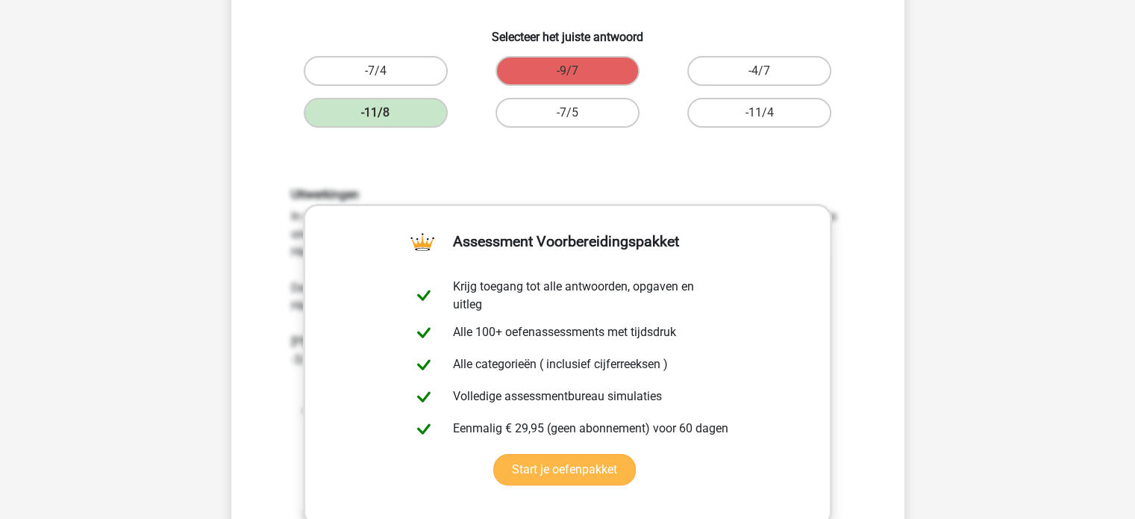
scroll to position [218, 0]
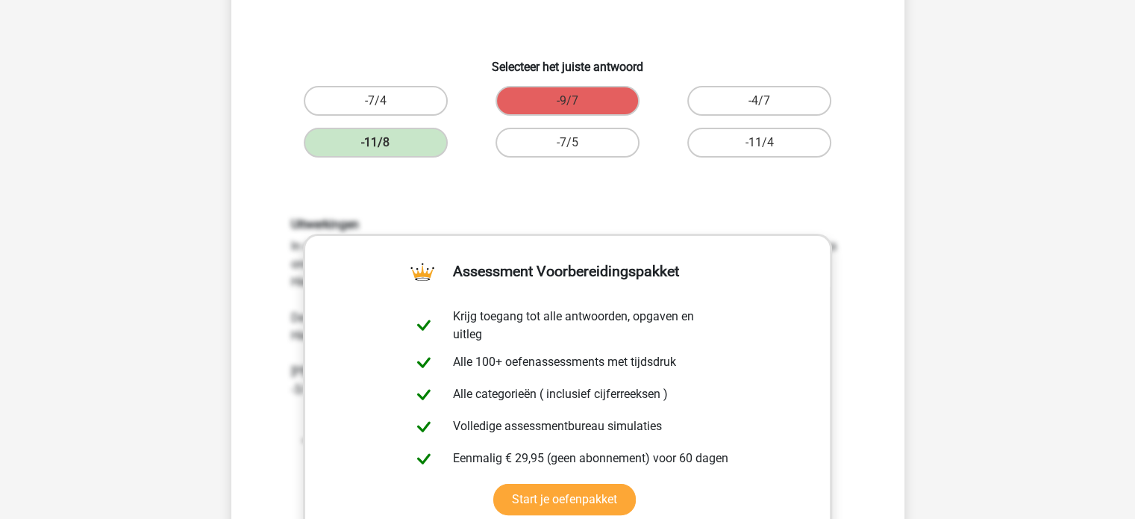
click at [614, 202] on div "Uitwerkingen In deze reeks zijn er eigenlijk twee reeksen. 1 reeks van de telle…" at bounding box center [568, 429] width 626 height 496
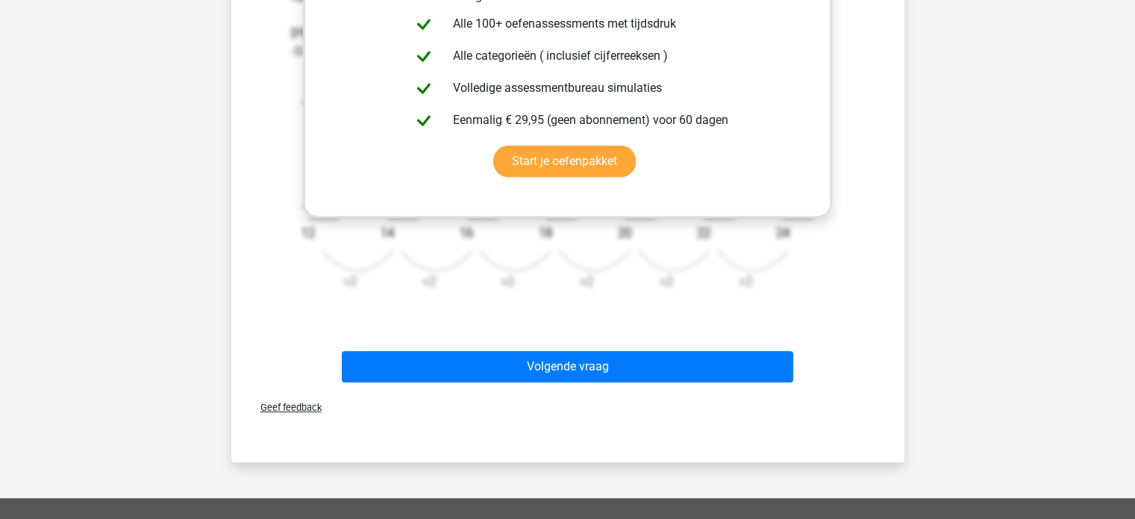
scroll to position [591, 0]
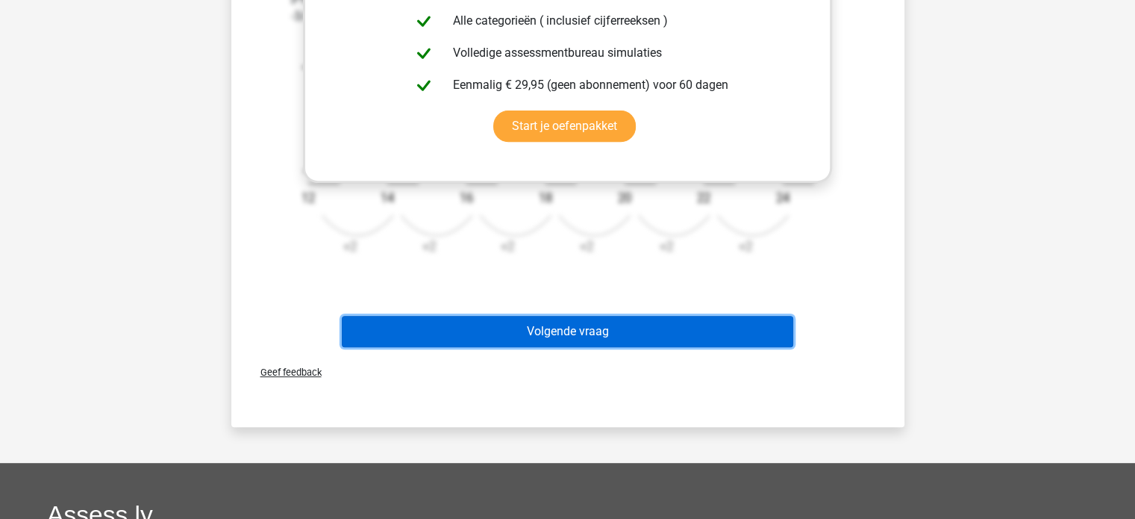
click at [585, 329] on button "Volgende vraag" at bounding box center [568, 331] width 452 height 31
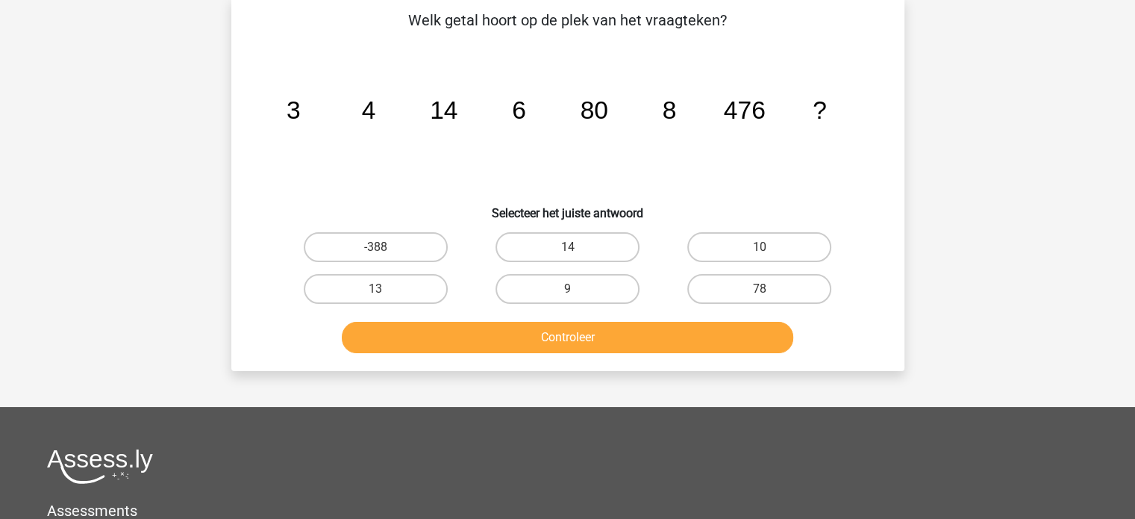
scroll to position [69, 0]
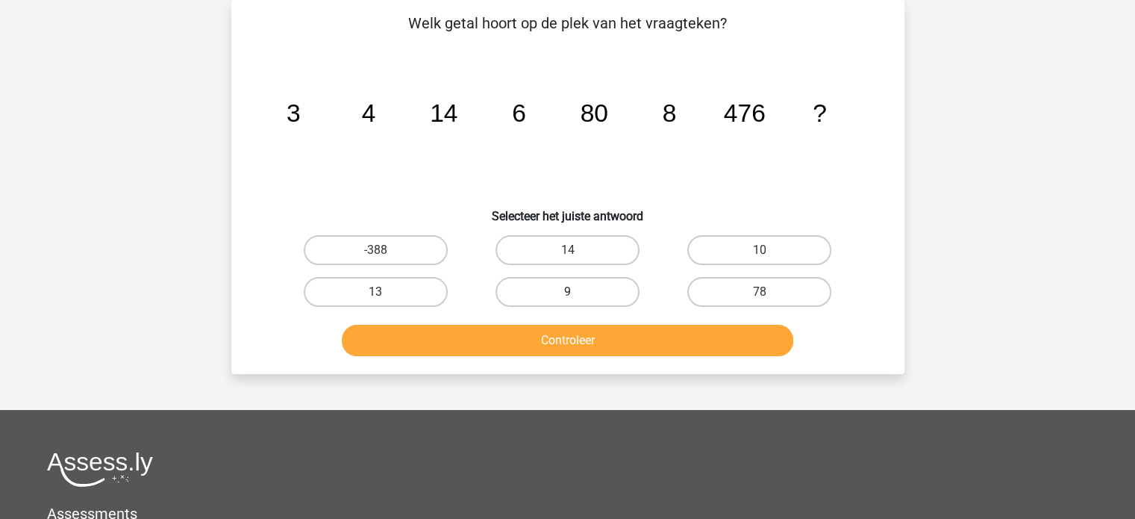
click at [552, 292] on label "9" at bounding box center [568, 292] width 144 height 30
click at [567, 292] on input "9" at bounding box center [572, 297] width 10 height 10
radio input "true"
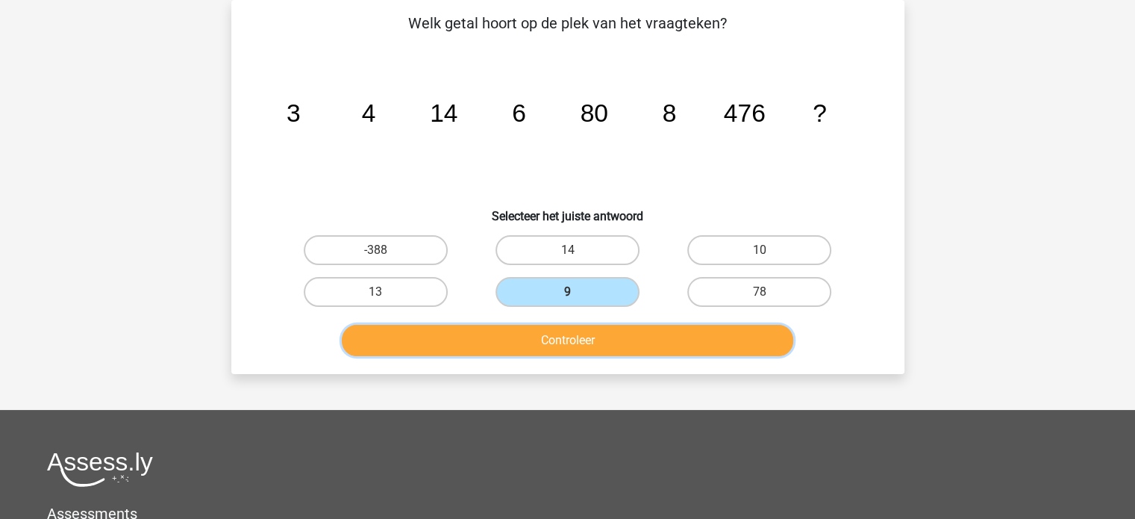
click at [566, 340] on button "Controleer" at bounding box center [568, 340] width 452 height 31
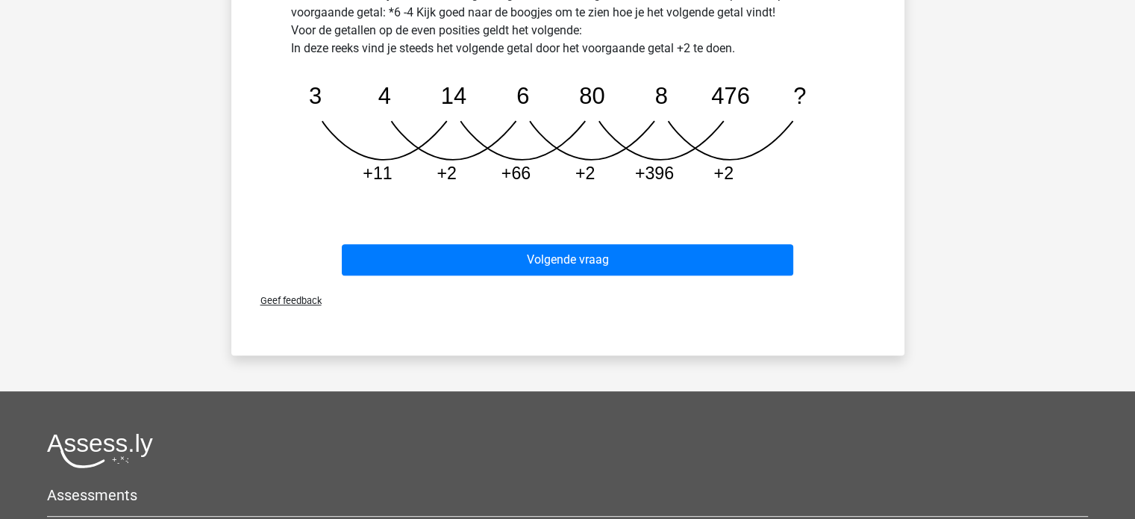
scroll to position [523, 0]
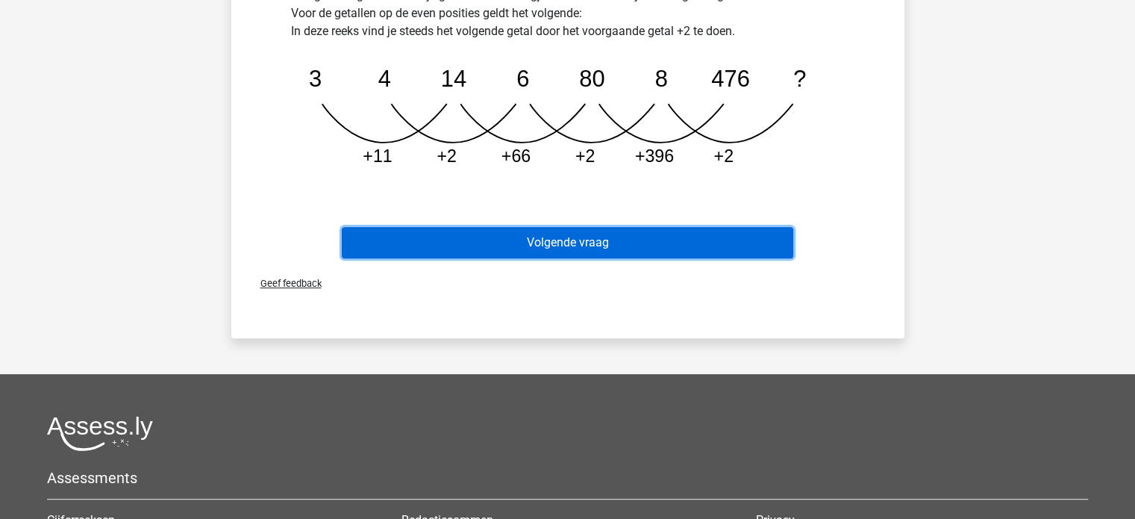
click at [517, 241] on button "Volgende vraag" at bounding box center [568, 242] width 452 height 31
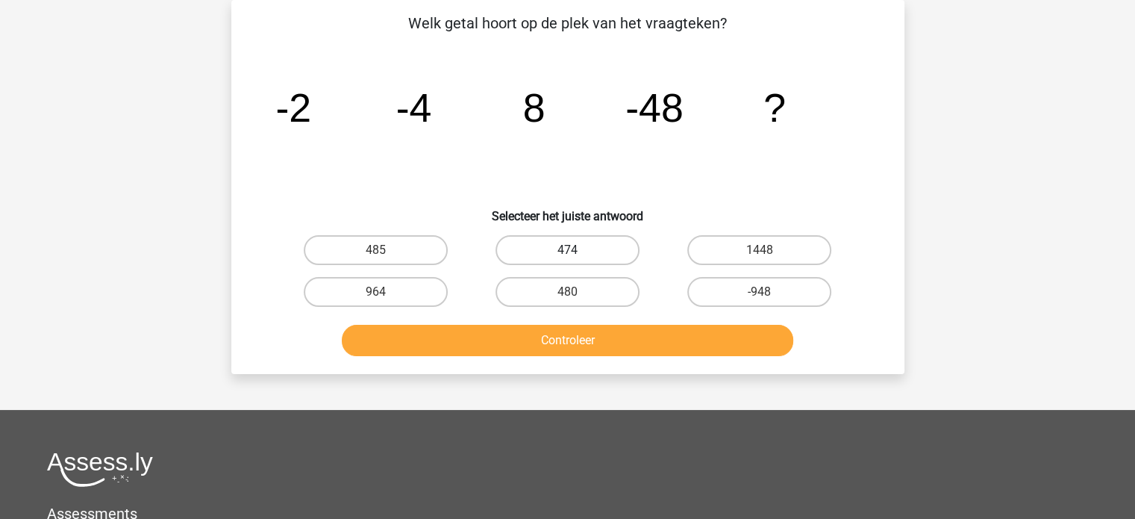
scroll to position [0, 0]
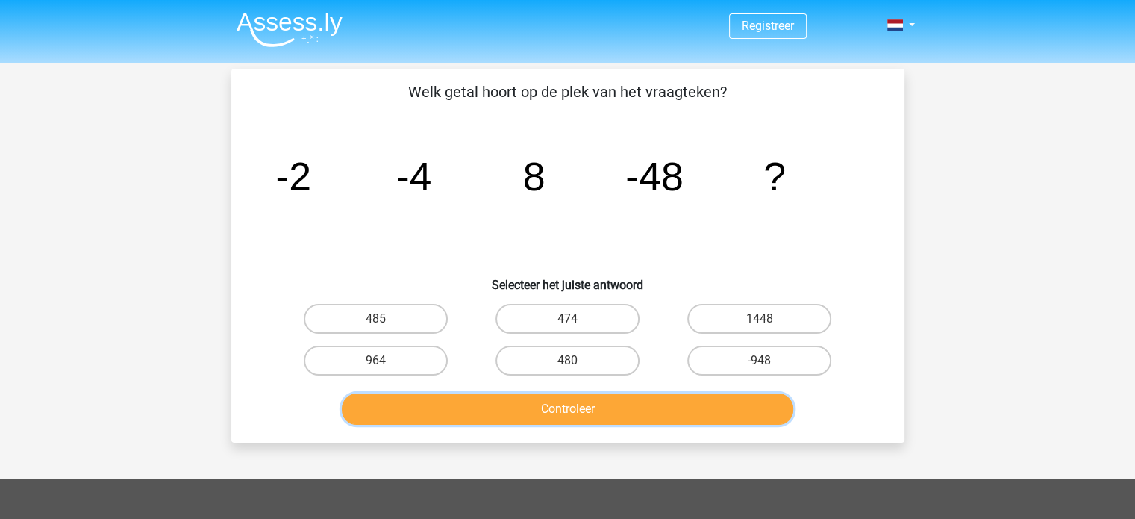
click at [605, 420] on button "Controleer" at bounding box center [568, 408] width 452 height 31
click at [562, 323] on label "474" at bounding box center [568, 319] width 144 height 30
click at [567, 323] on input "474" at bounding box center [572, 324] width 10 height 10
radio input "true"
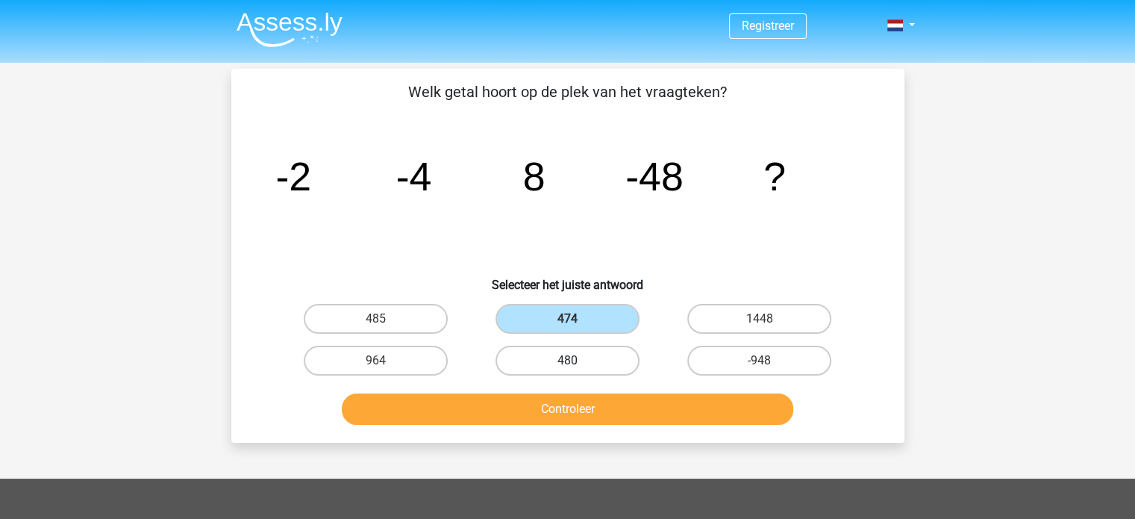
click at [585, 362] on label "480" at bounding box center [568, 361] width 144 height 30
click at [577, 362] on input "480" at bounding box center [572, 366] width 10 height 10
radio input "true"
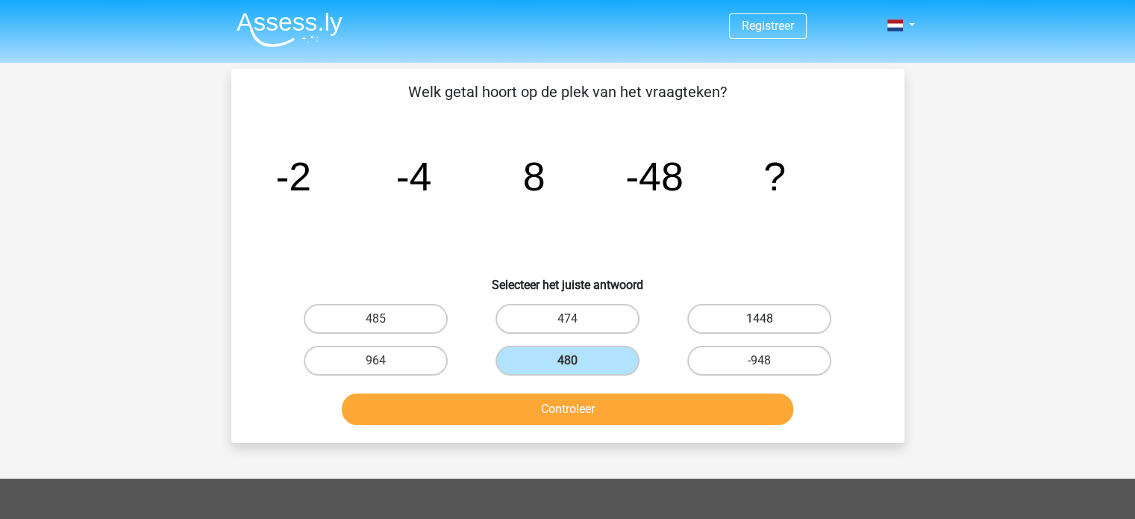
click at [727, 326] on label "1448" at bounding box center [760, 319] width 144 height 30
click at [760, 326] on input "1448" at bounding box center [765, 324] width 10 height 10
radio input "true"
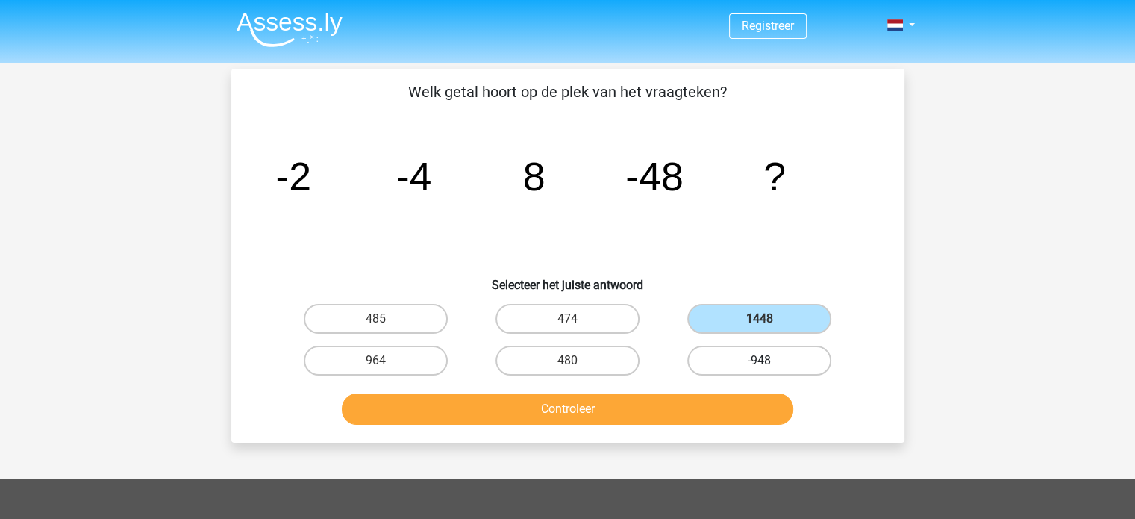
click at [730, 352] on label "-948" at bounding box center [760, 361] width 144 height 30
click at [760, 361] on input "-948" at bounding box center [765, 366] width 10 height 10
radio input "true"
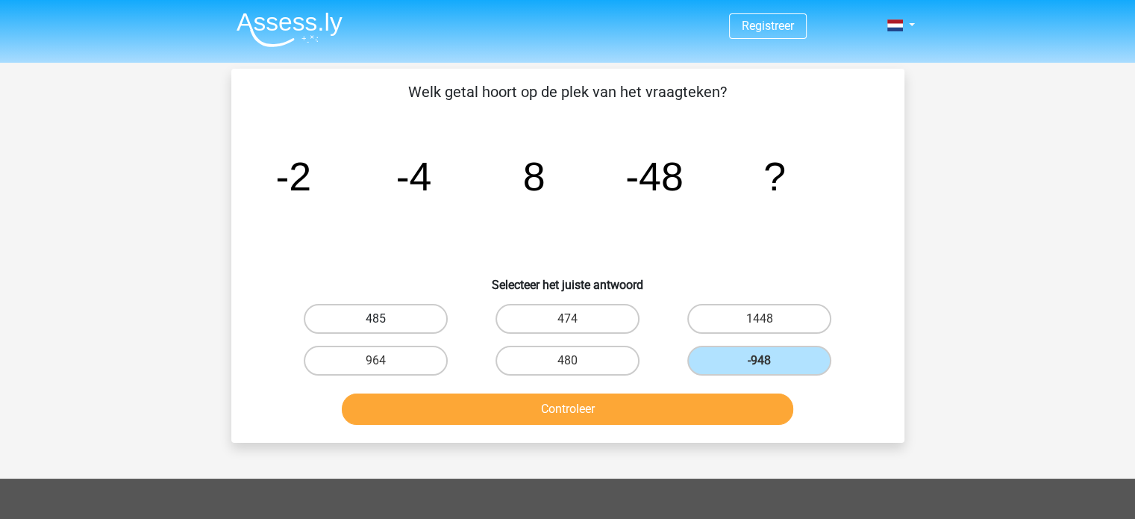
click at [438, 315] on label "485" at bounding box center [376, 319] width 144 height 30
click at [385, 319] on input "485" at bounding box center [381, 324] width 10 height 10
radio input "true"
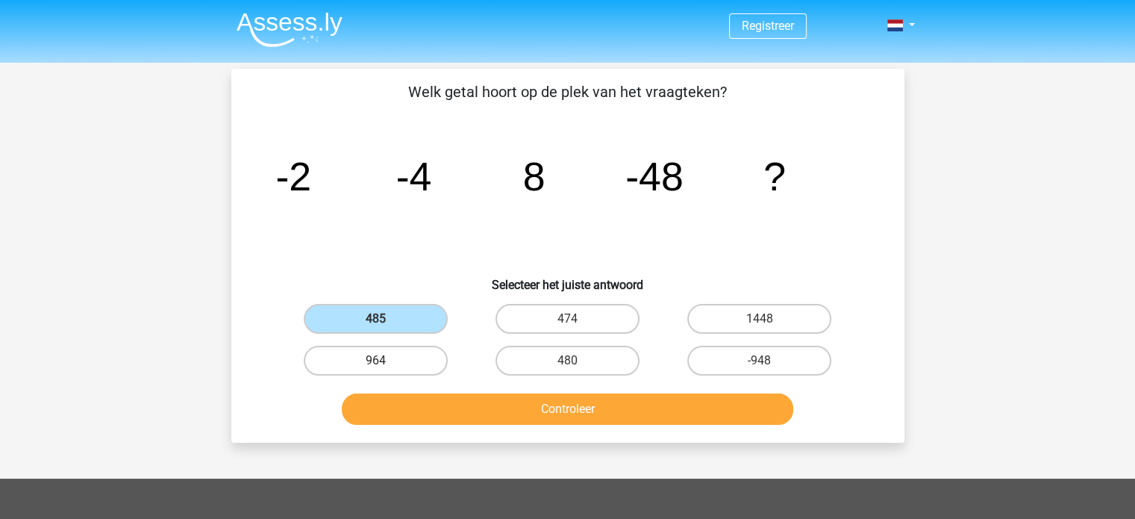
click at [421, 352] on label "964" at bounding box center [376, 361] width 144 height 30
click at [385, 361] on input "964" at bounding box center [381, 366] width 10 height 10
radio input "true"
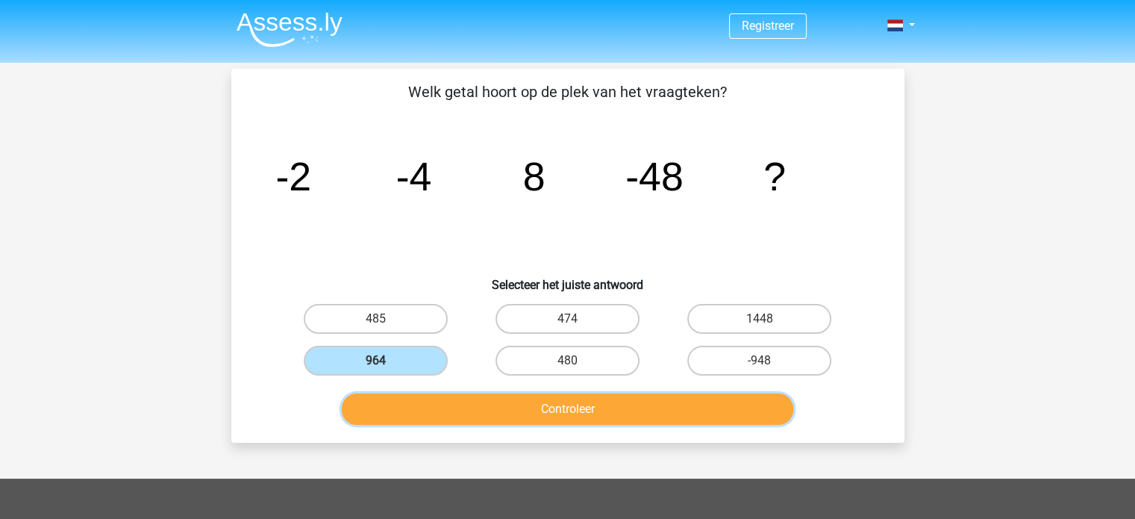
click at [504, 401] on button "Controleer" at bounding box center [568, 408] width 452 height 31
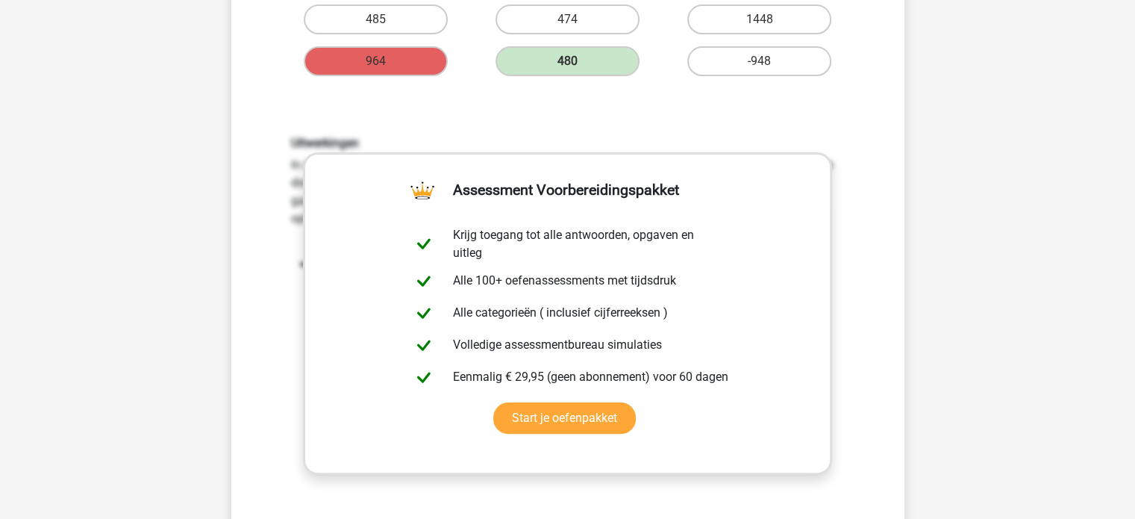
scroll to position [299, 0]
click at [812, 116] on div "Uitwerkingen In deze reeks vind je het tweede getal door het eerste getal *2 te…" at bounding box center [568, 332] width 626 height 463
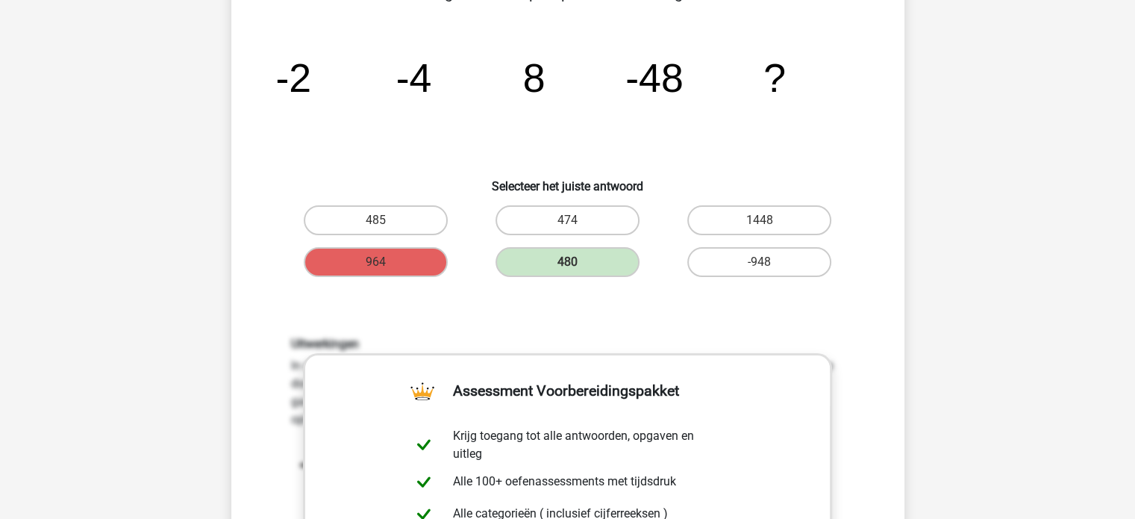
scroll to position [75, 0]
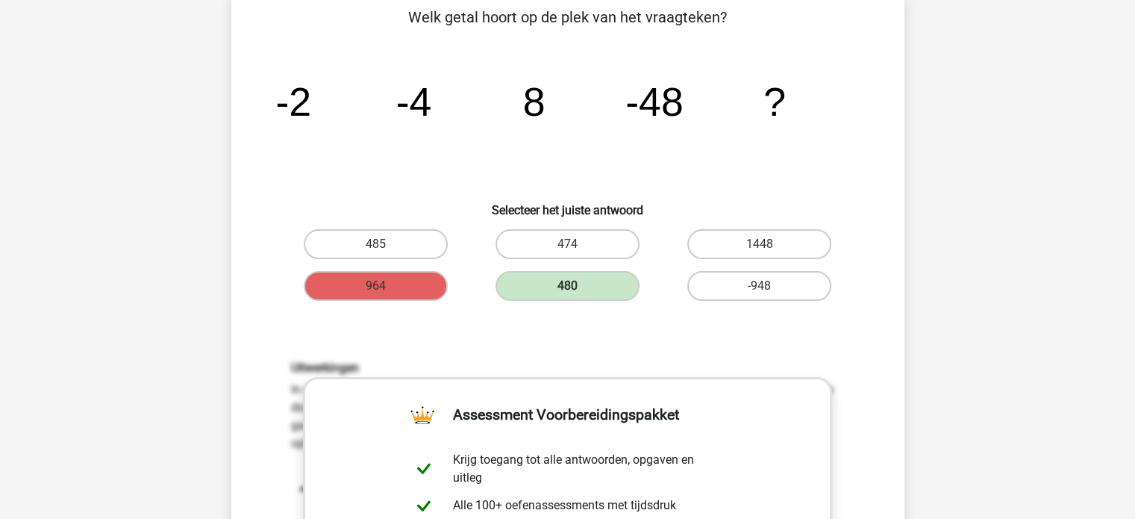
click at [856, 132] on icon "image/svg+xml -2 -4 8 -48 ?" at bounding box center [568, 115] width 602 height 151
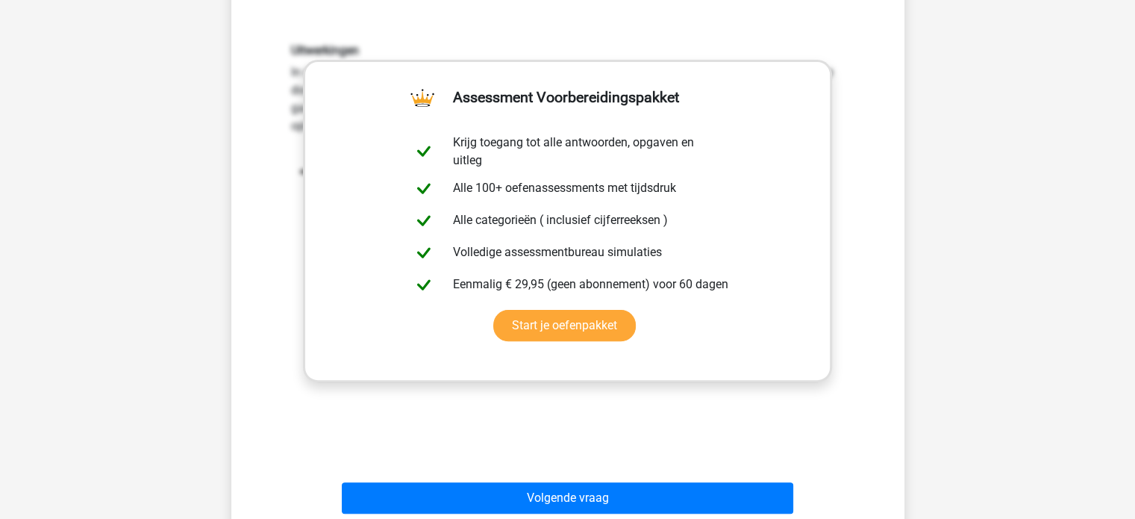
scroll to position [448, 0]
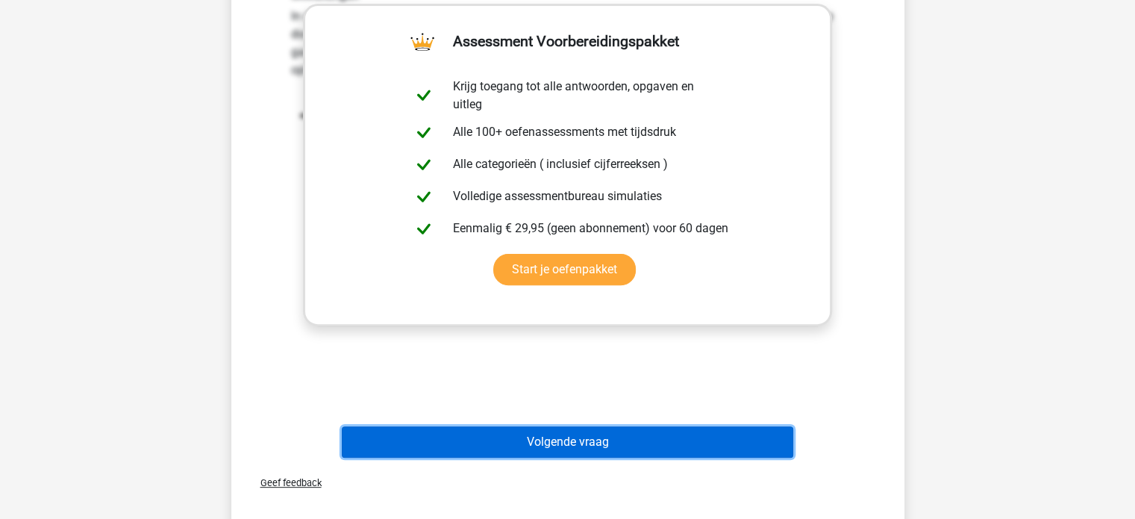
click at [599, 443] on button "Volgende vraag" at bounding box center [568, 441] width 452 height 31
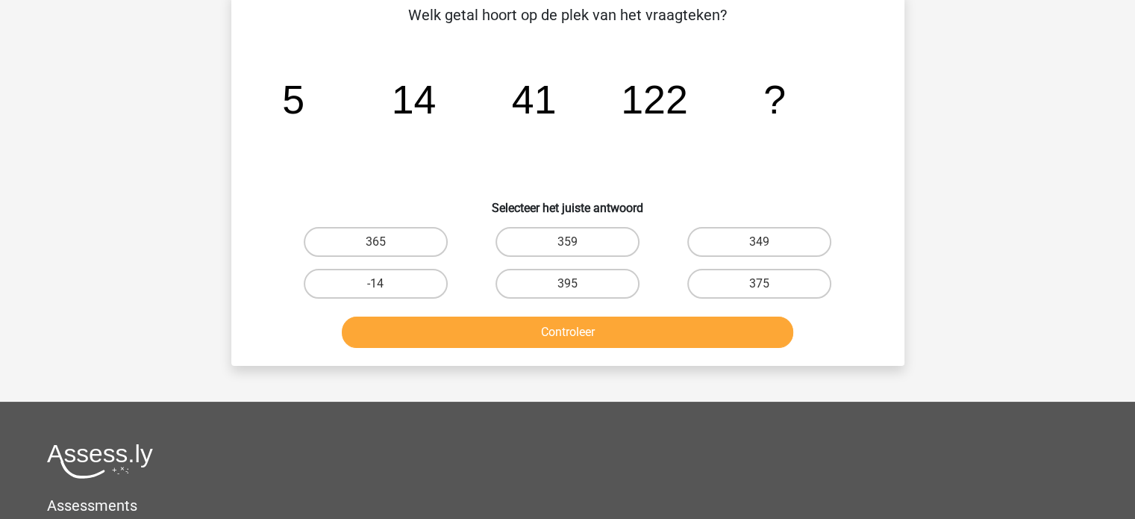
scroll to position [69, 0]
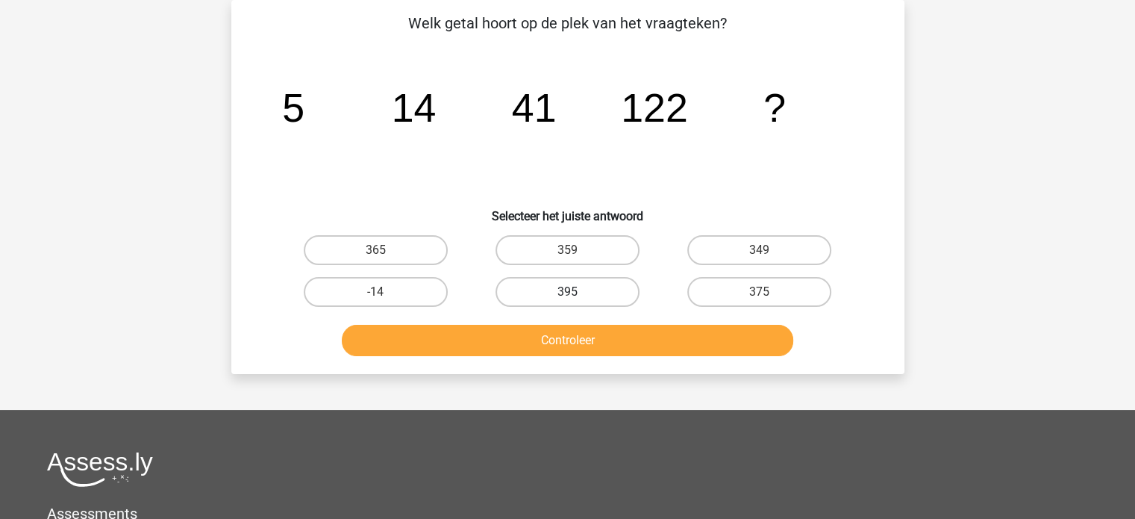
click at [531, 286] on label "395" at bounding box center [568, 292] width 144 height 30
click at [567, 292] on input "395" at bounding box center [572, 297] width 10 height 10
radio input "true"
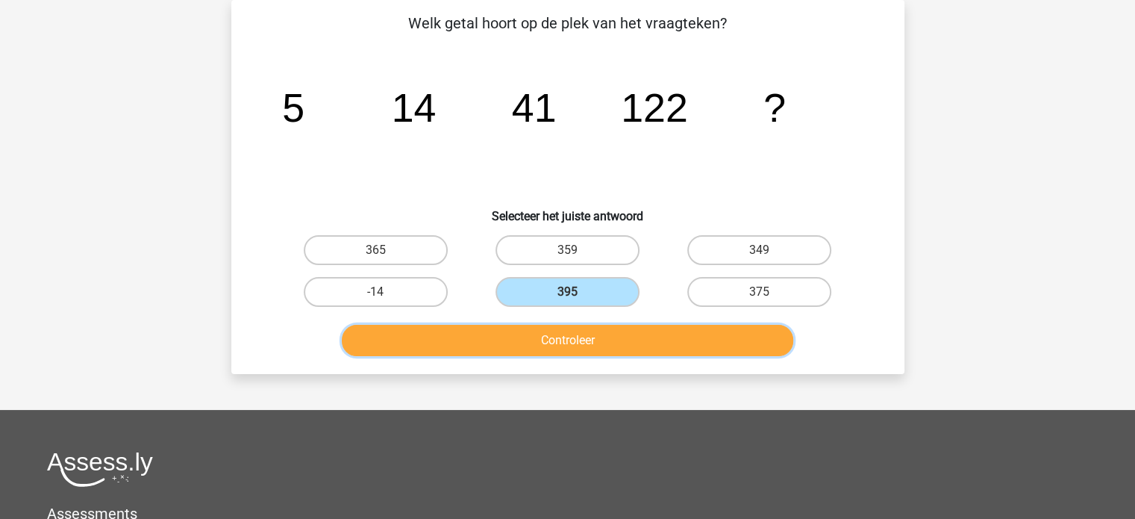
click at [546, 337] on button "Controleer" at bounding box center [568, 340] width 452 height 31
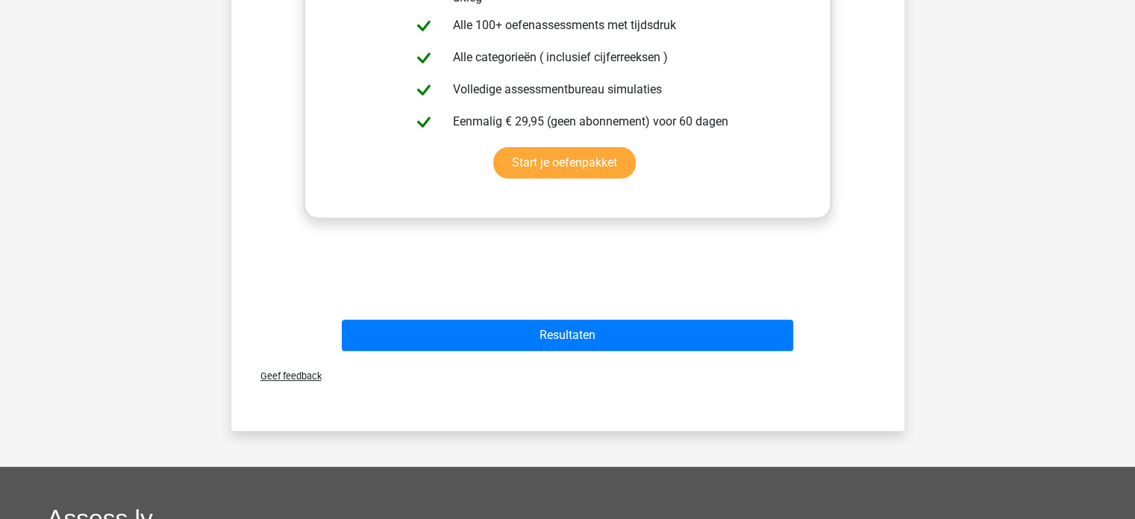
scroll to position [591, 0]
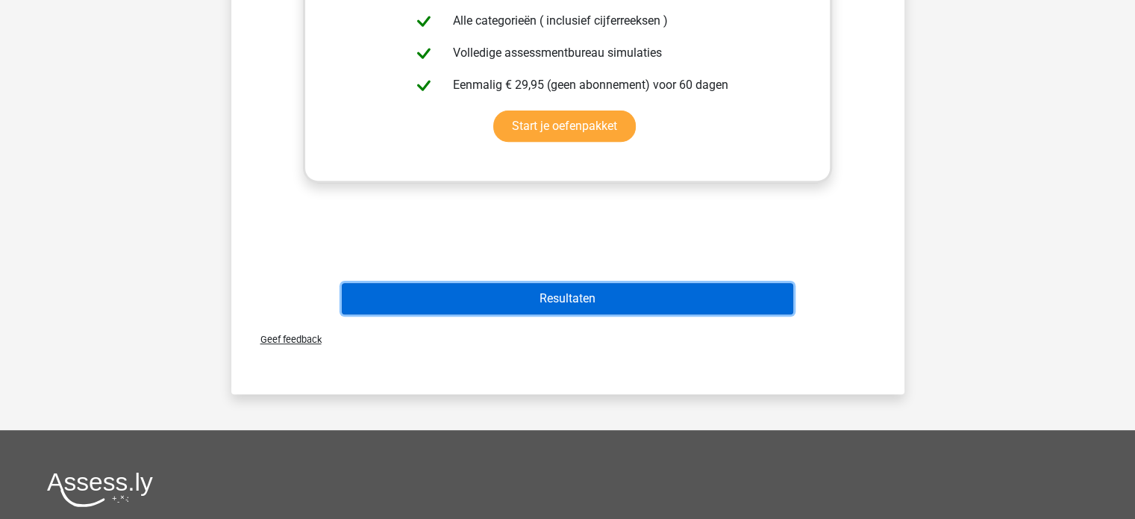
click at [549, 298] on button "Resultaten" at bounding box center [568, 298] width 452 height 31
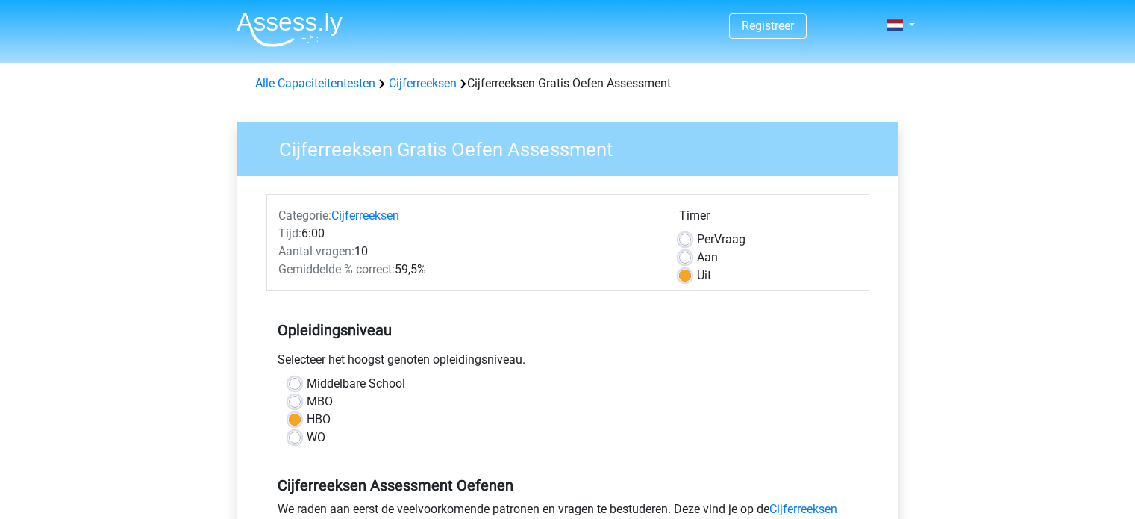
scroll to position [299, 0]
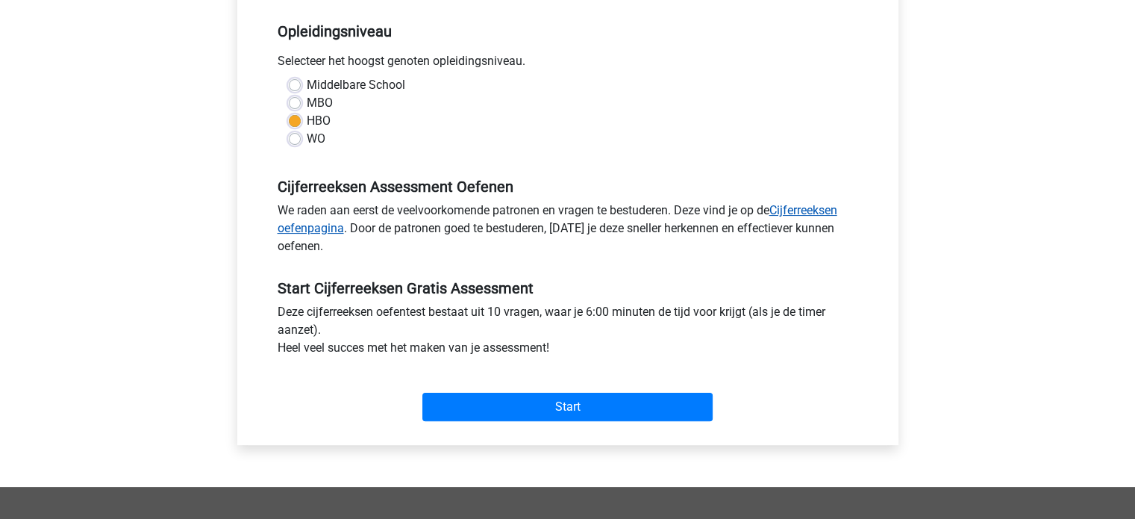
click at [782, 214] on link "Cijferreeksen oefenpagina" at bounding box center [558, 219] width 560 height 32
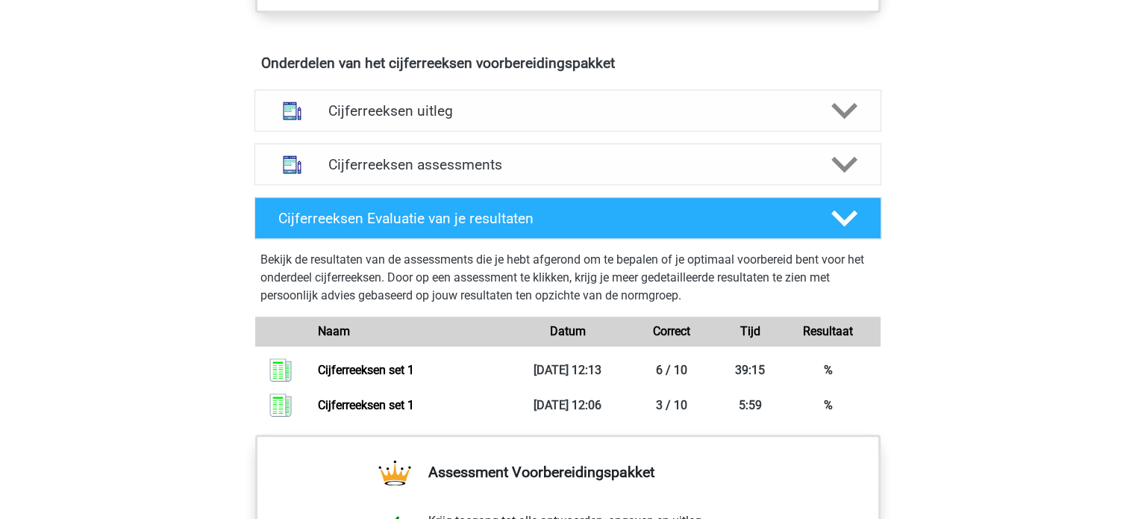
scroll to position [821, 0]
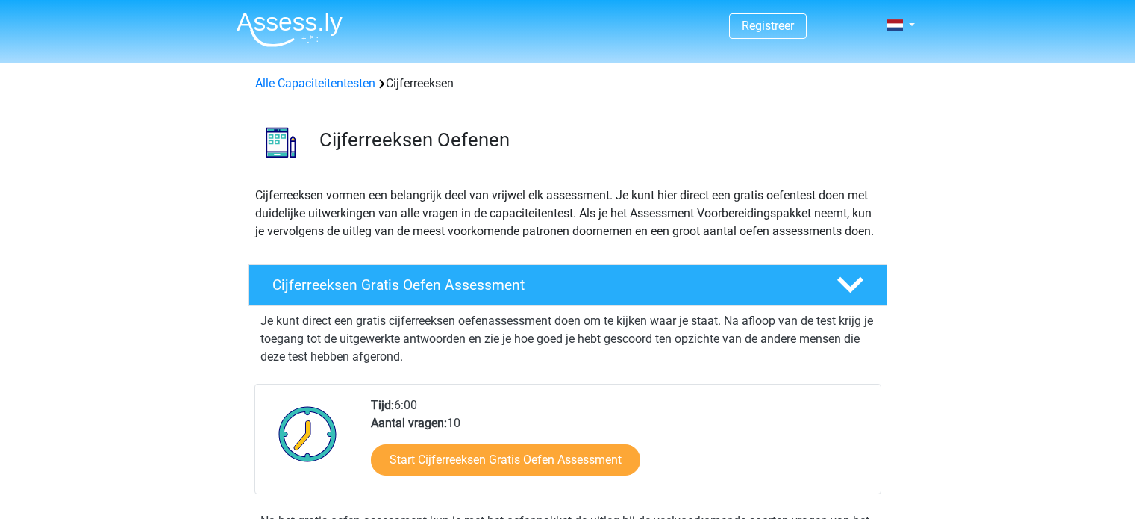
scroll to position [149, 0]
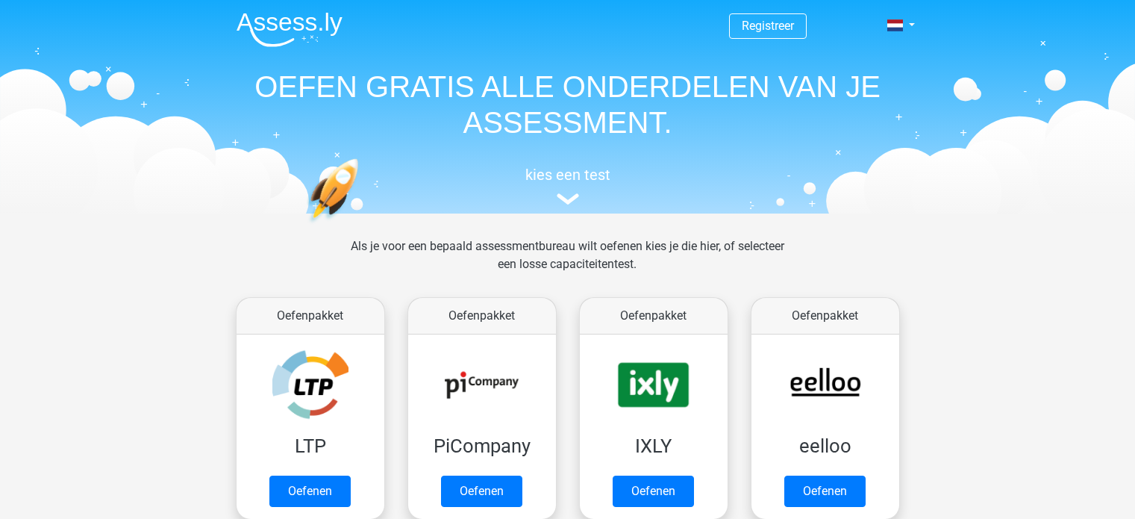
scroll to position [597, 0]
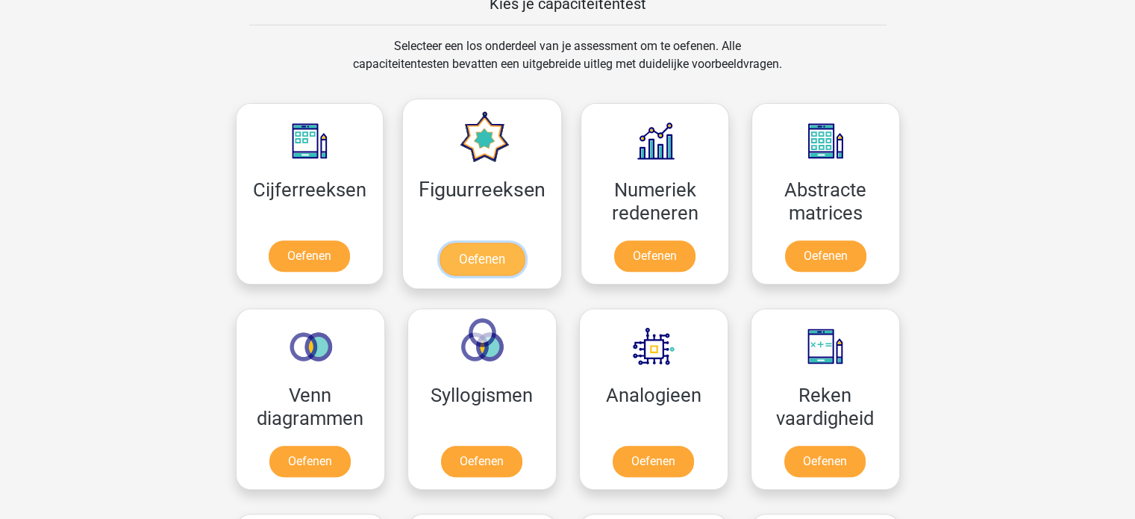
click at [493, 243] on link "Oefenen" at bounding box center [482, 259] width 85 height 33
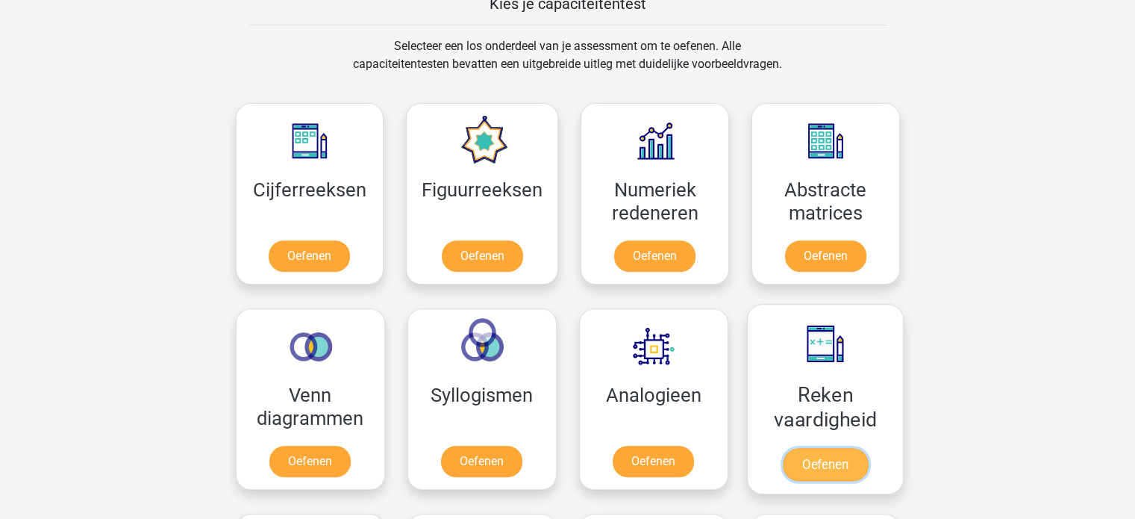
click at [803, 448] on link "Oefenen" at bounding box center [824, 464] width 85 height 33
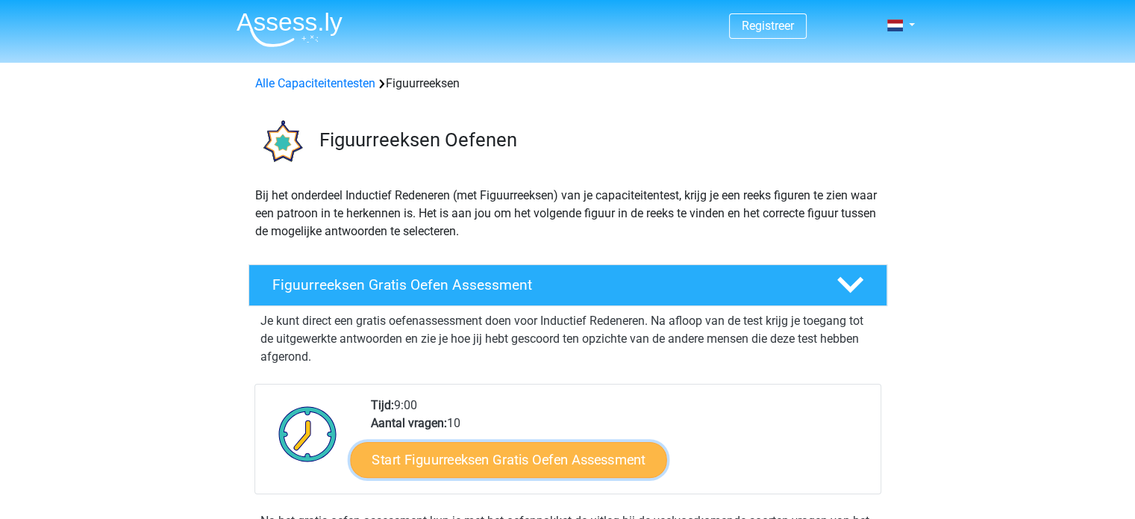
click at [532, 458] on link "Start Figuurreeksen Gratis Oefen Assessment" at bounding box center [508, 459] width 317 height 36
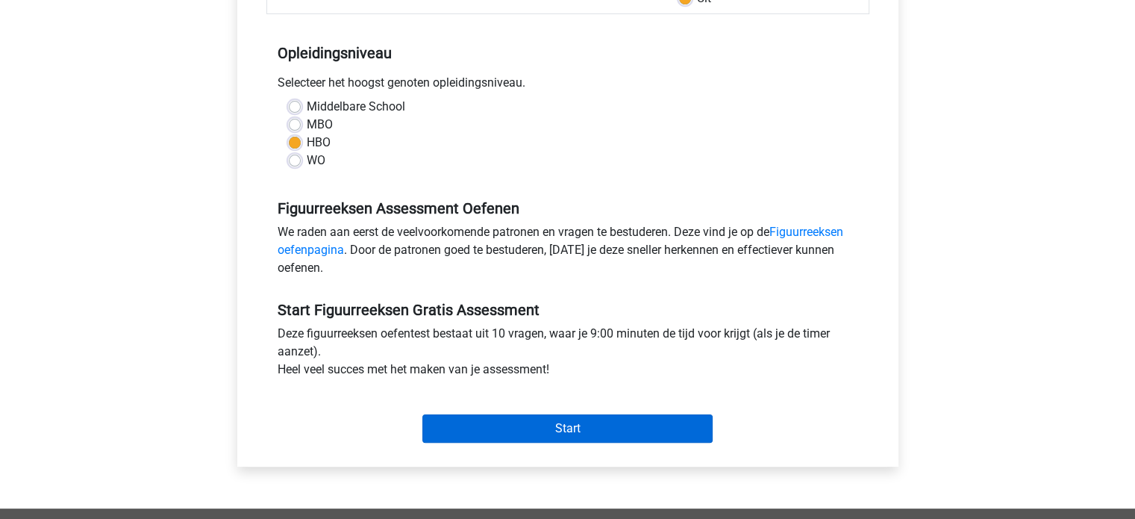
scroll to position [299, 0]
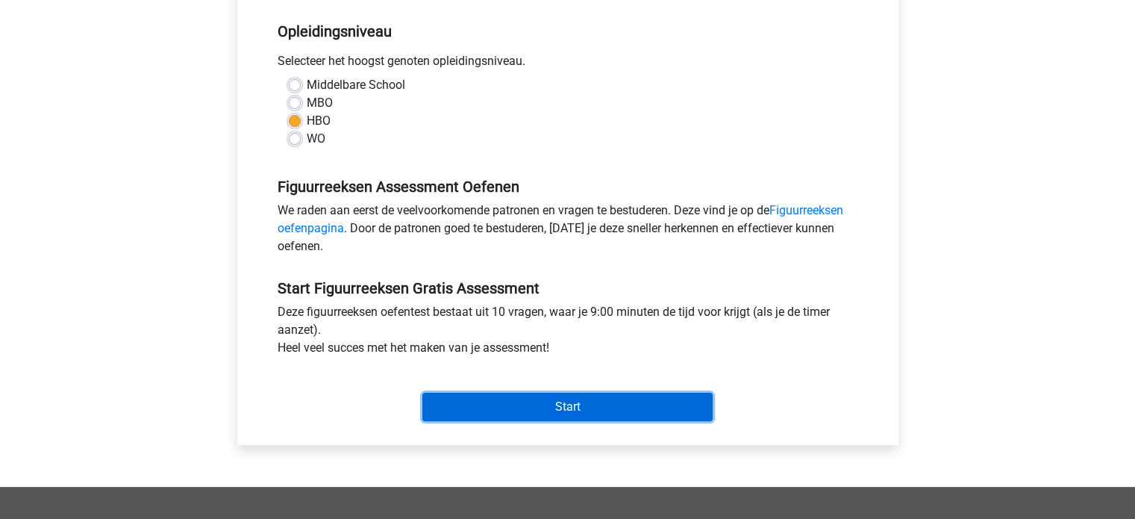
click at [539, 406] on input "Start" at bounding box center [568, 407] width 290 height 28
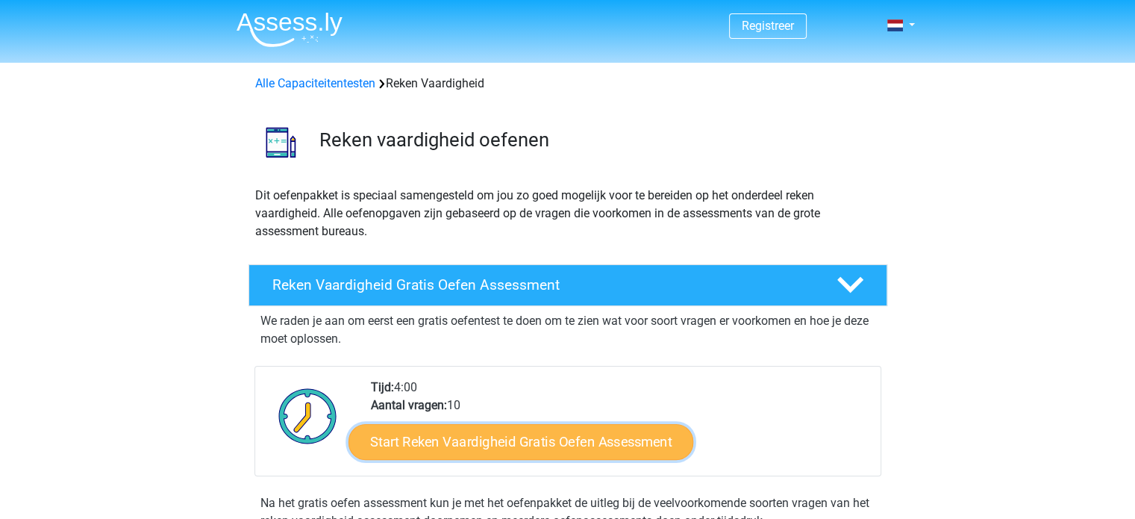
click at [558, 438] on link "Start Reken Vaardigheid Gratis Oefen Assessment" at bounding box center [521, 441] width 345 height 36
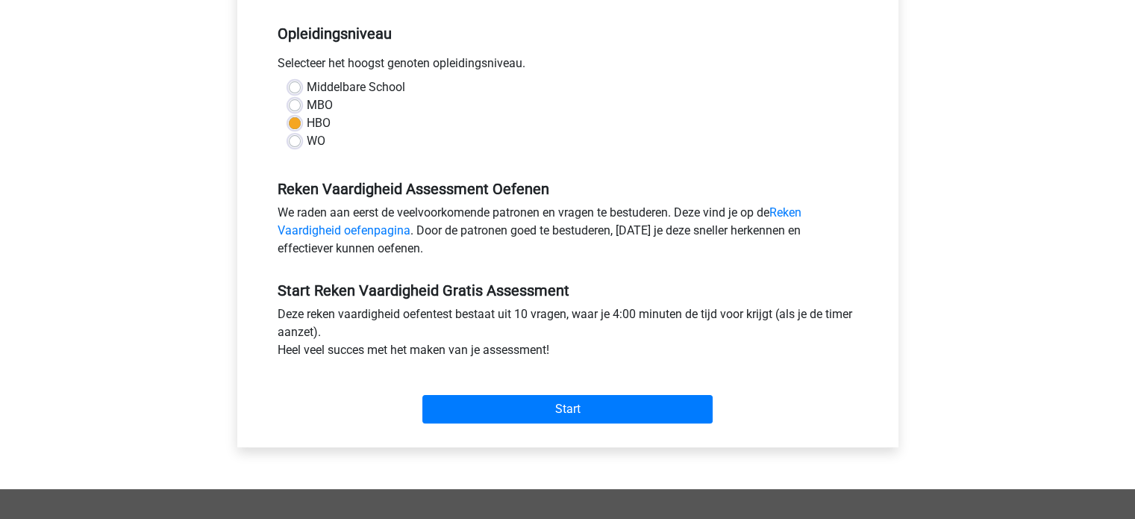
scroll to position [373, 0]
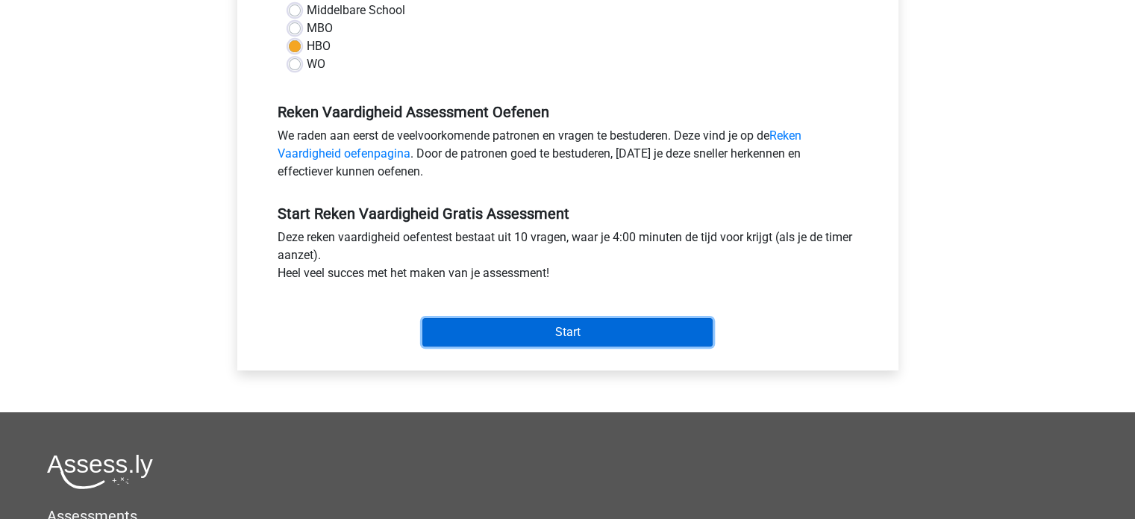
click at [568, 340] on input "Start" at bounding box center [568, 332] width 290 height 28
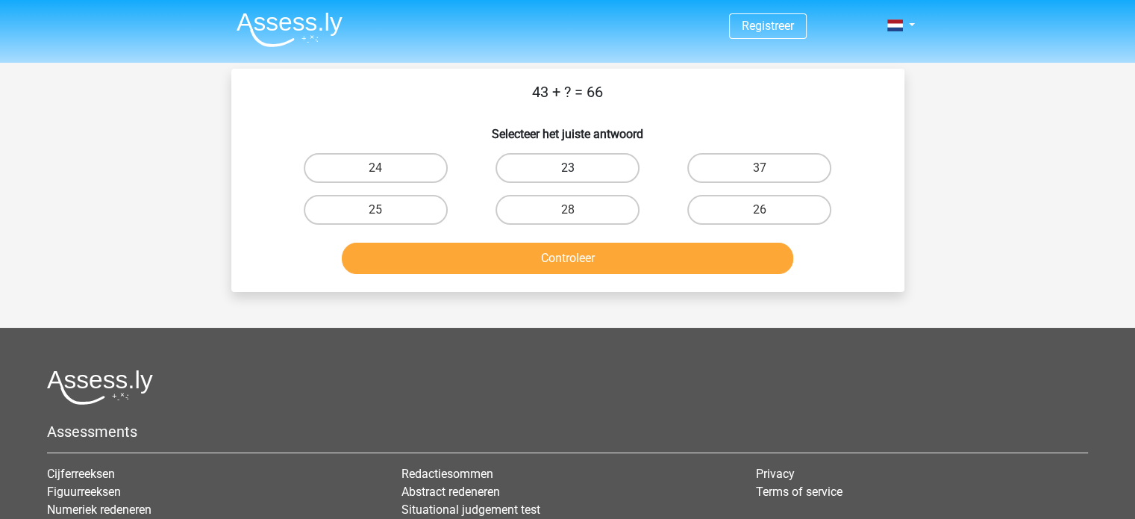
click at [524, 172] on label "23" at bounding box center [568, 168] width 144 height 30
click at [567, 172] on input "23" at bounding box center [572, 173] width 10 height 10
radio input "true"
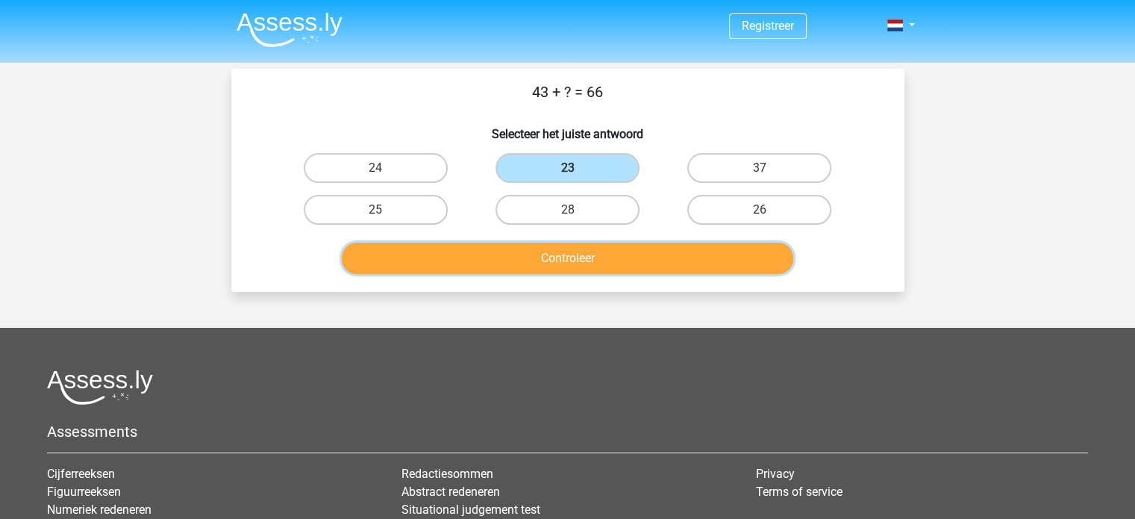
click at [536, 267] on button "Controleer" at bounding box center [568, 258] width 452 height 31
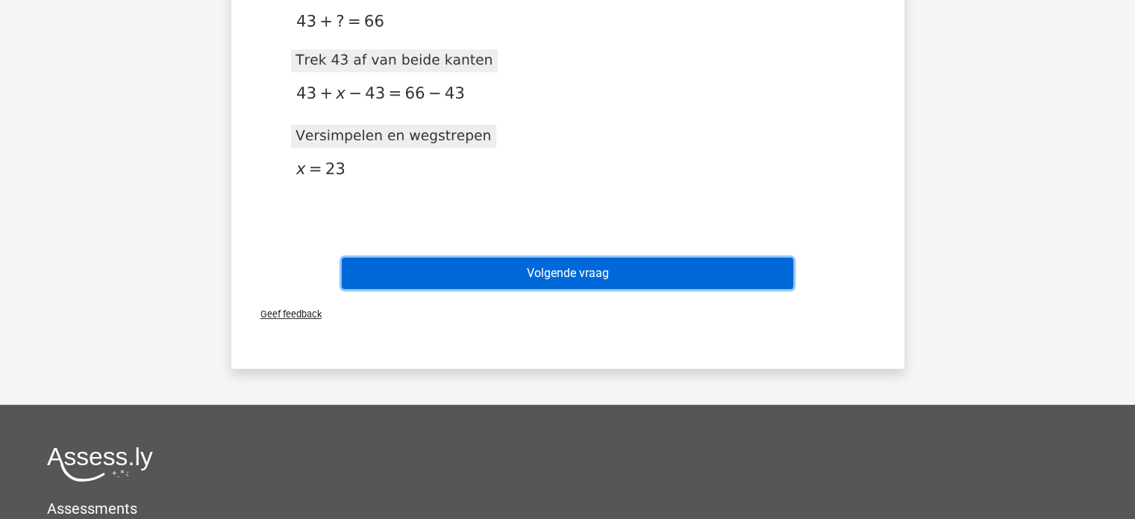
click at [538, 279] on button "Volgende vraag" at bounding box center [568, 273] width 452 height 31
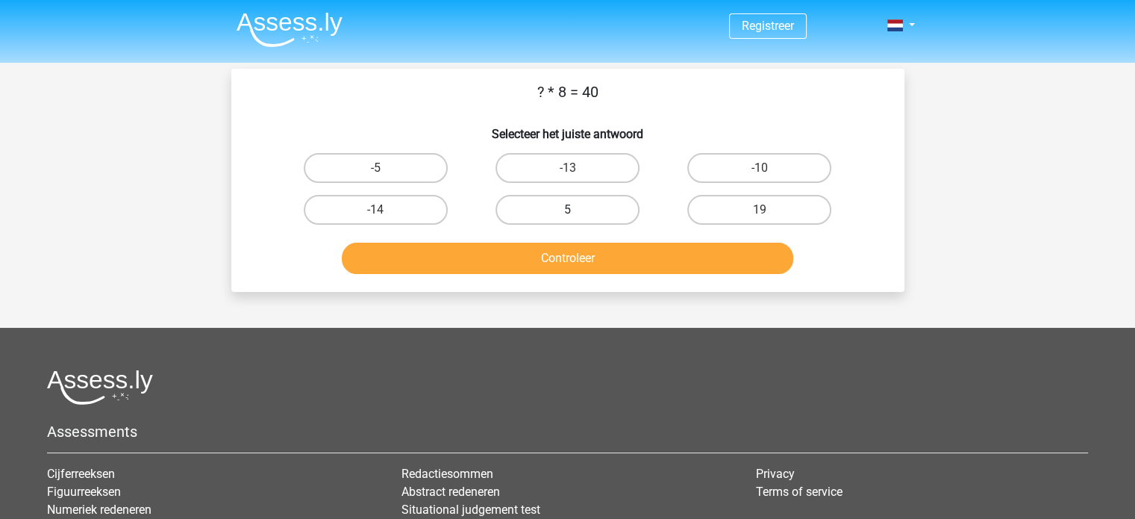
click at [594, 214] on label "5" at bounding box center [568, 210] width 144 height 30
click at [577, 214] on input "5" at bounding box center [572, 215] width 10 height 10
radio input "true"
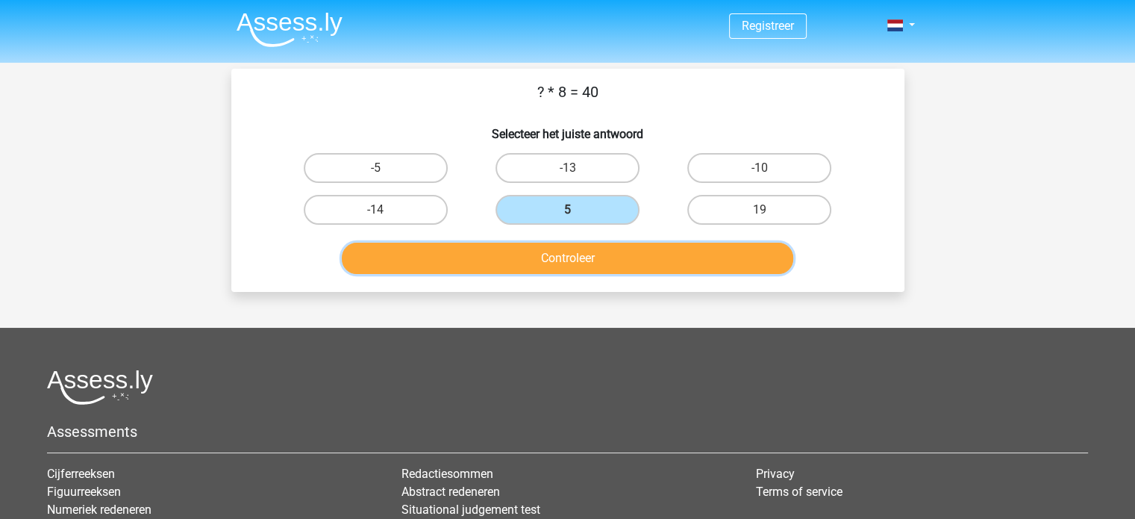
click at [595, 264] on button "Controleer" at bounding box center [568, 258] width 452 height 31
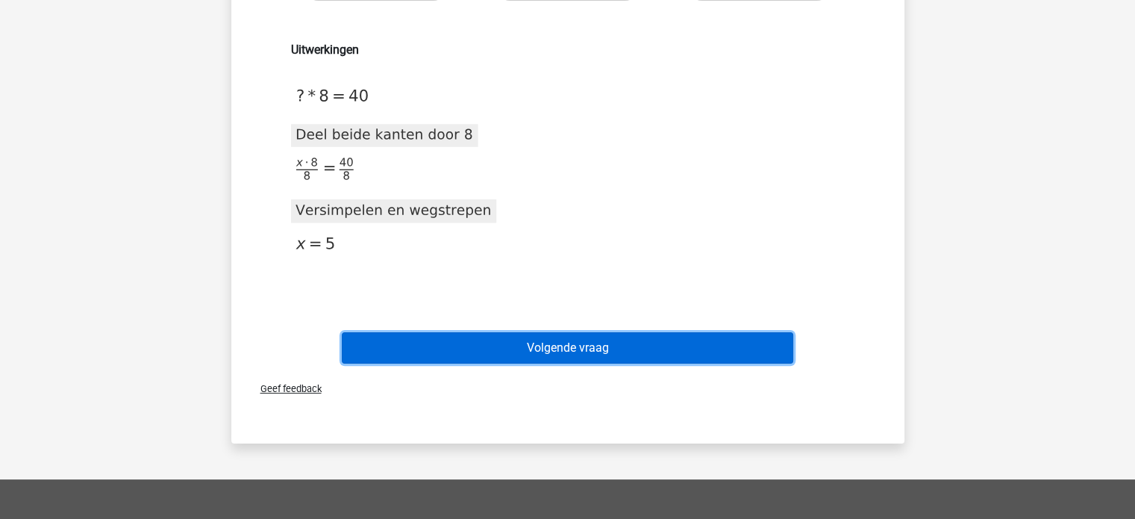
click at [612, 346] on button "Volgende vraag" at bounding box center [568, 347] width 452 height 31
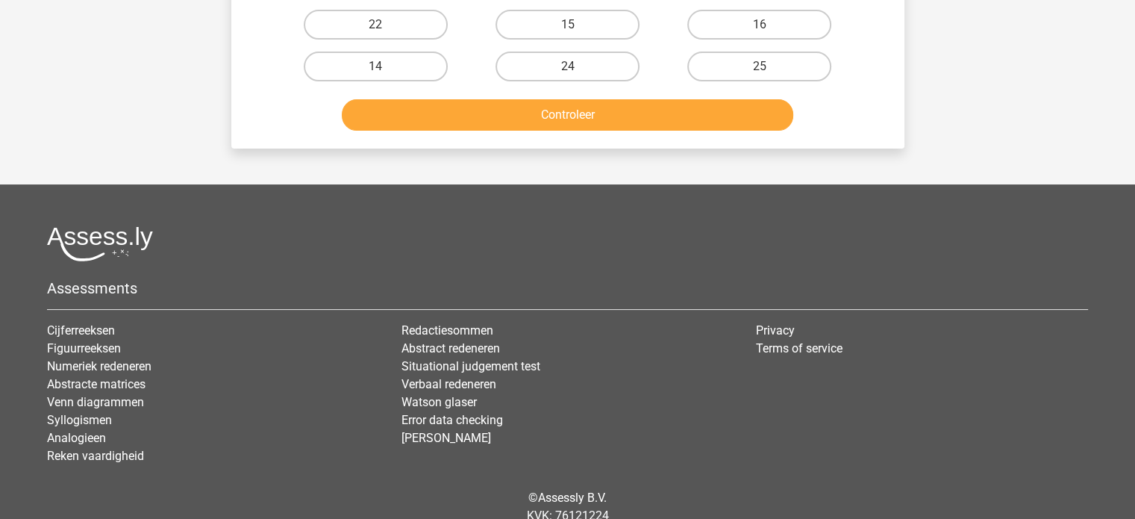
scroll to position [69, 0]
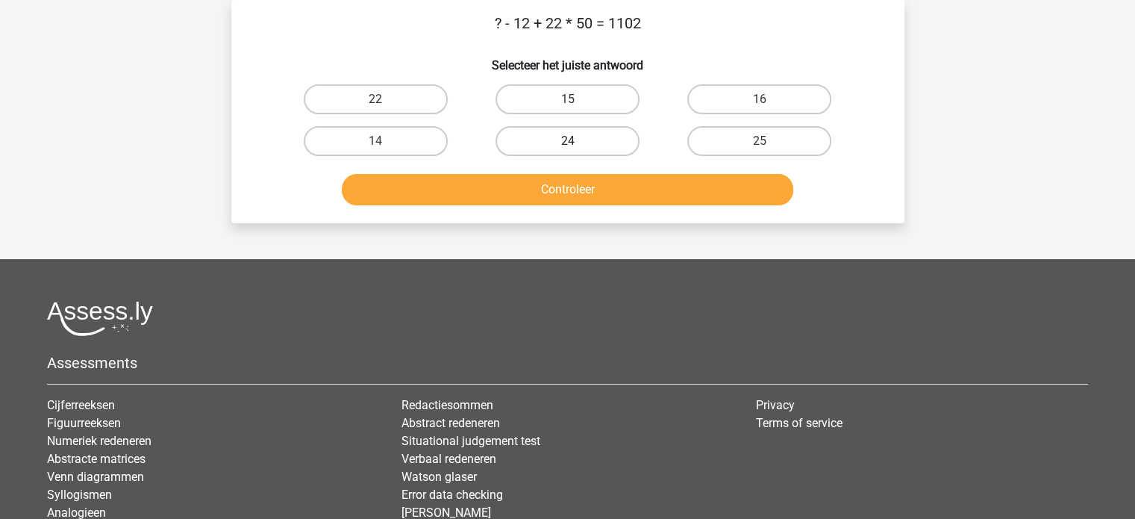
click at [562, 127] on label "24" at bounding box center [568, 141] width 144 height 30
click at [567, 141] on input "24" at bounding box center [572, 146] width 10 height 10
radio input "true"
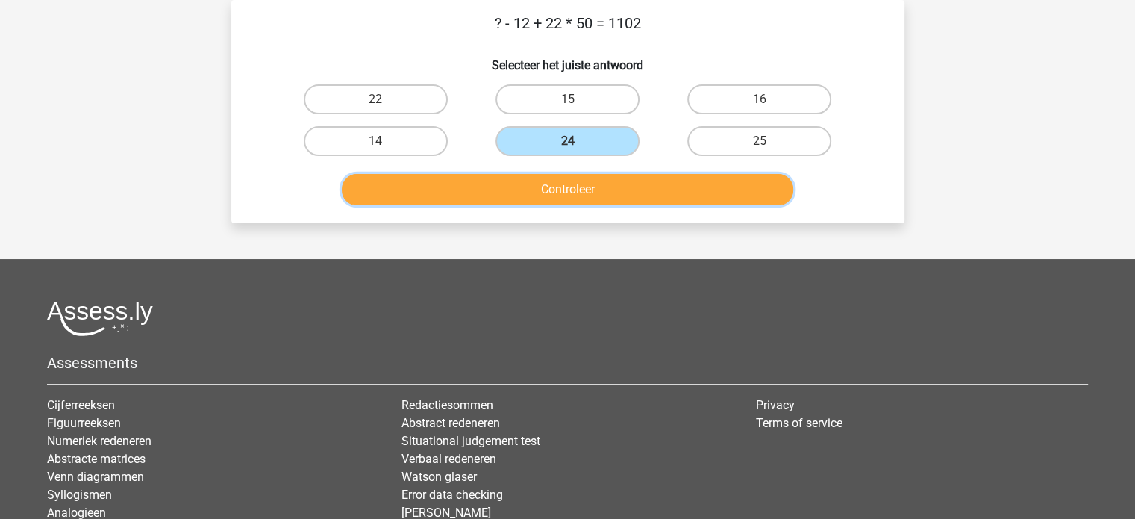
click at [569, 178] on button "Controleer" at bounding box center [568, 189] width 452 height 31
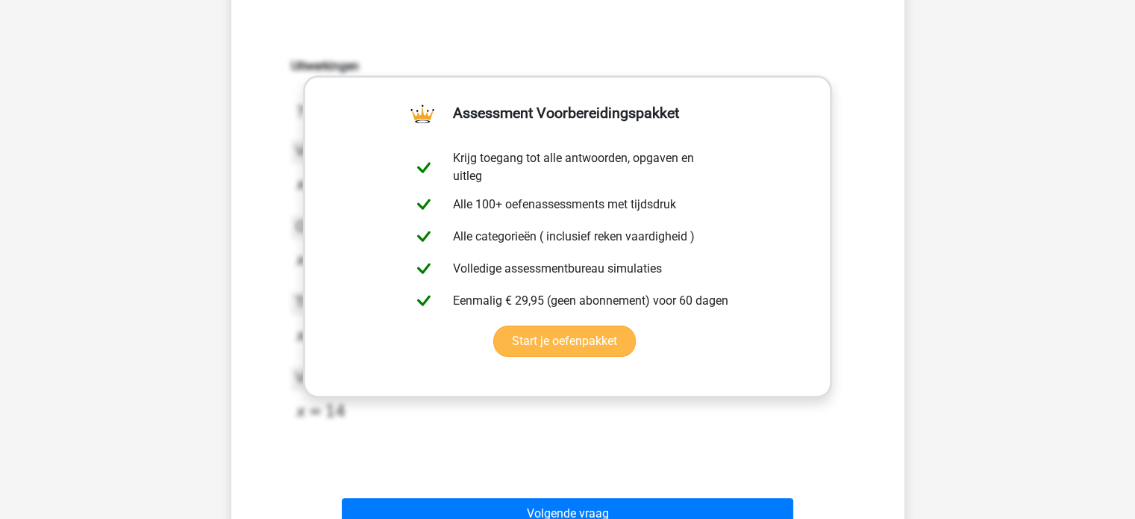
scroll to position [293, 0]
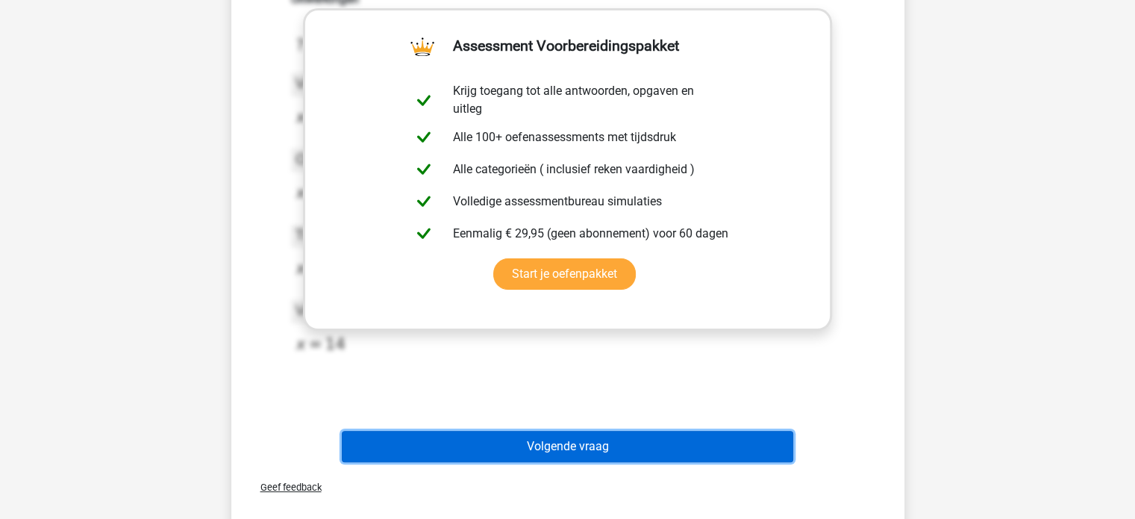
click at [623, 451] on button "Volgende vraag" at bounding box center [568, 446] width 452 height 31
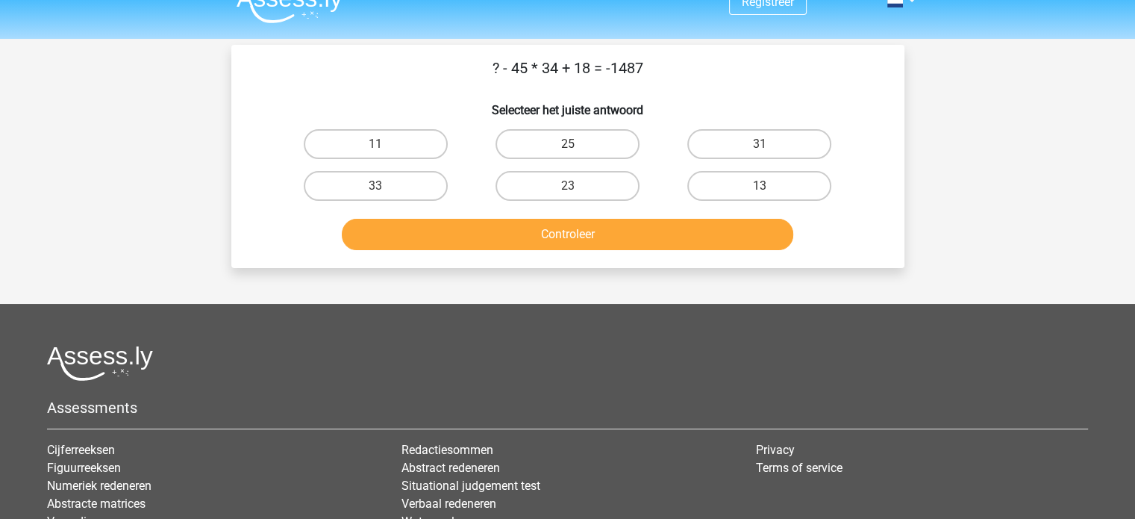
scroll to position [0, 0]
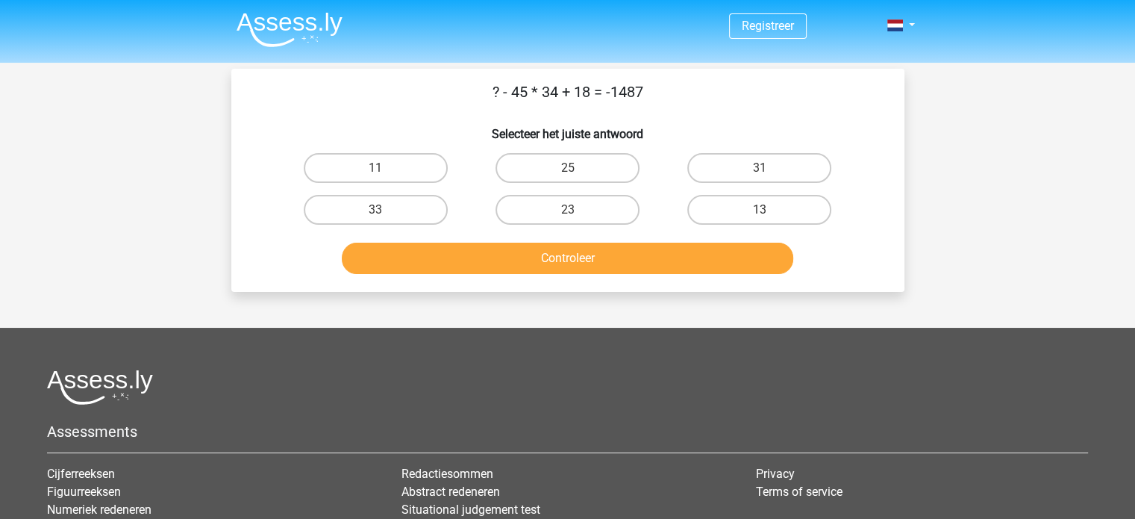
click at [511, 92] on p "? - 45 * 34 + 18 = -1487" at bounding box center [568, 92] width 626 height 22
